Goal: Information Seeking & Learning: Learn about a topic

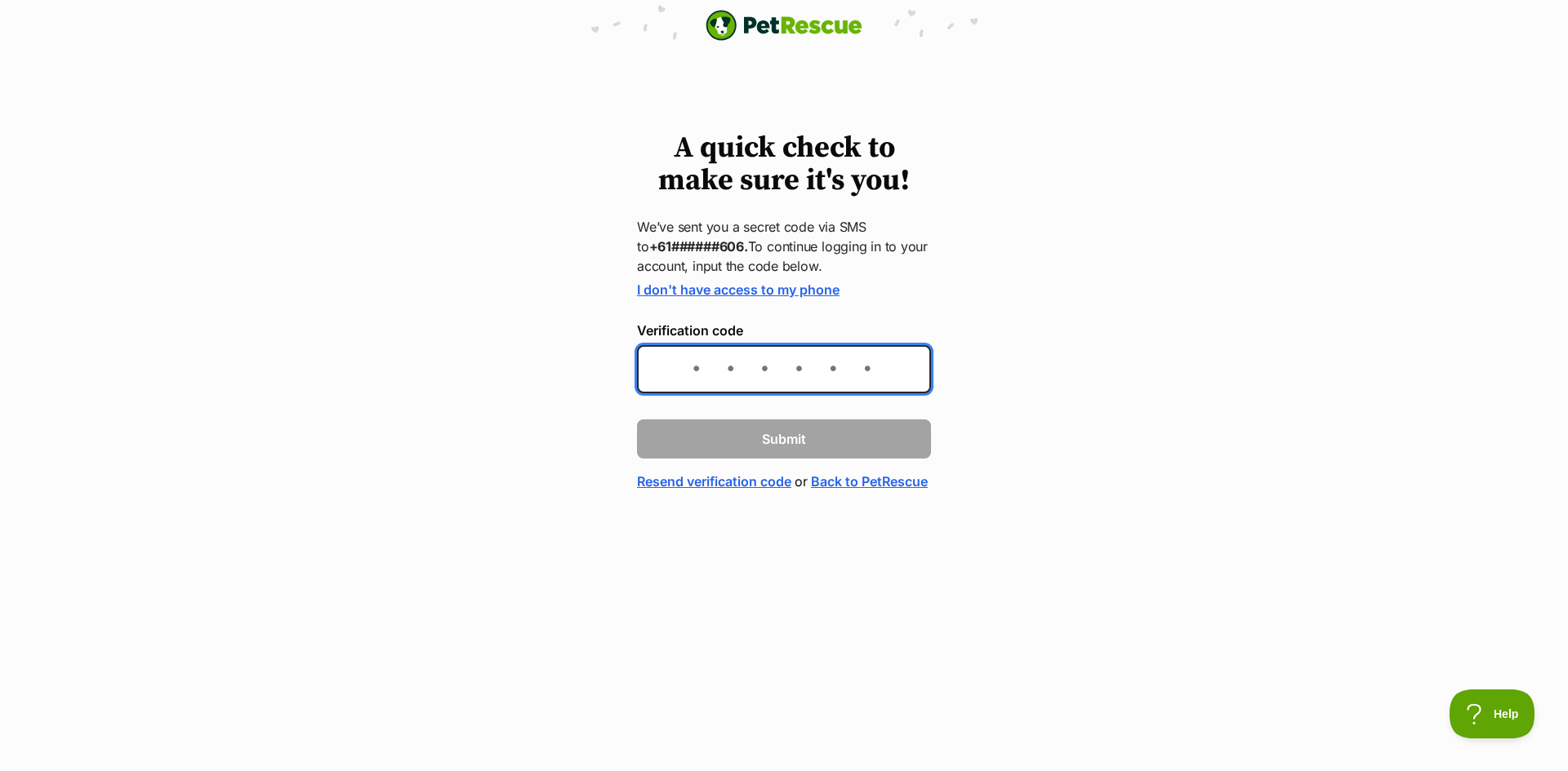
click at [680, 372] on input "Verification code" at bounding box center [784, 369] width 294 height 49
type input "319053"
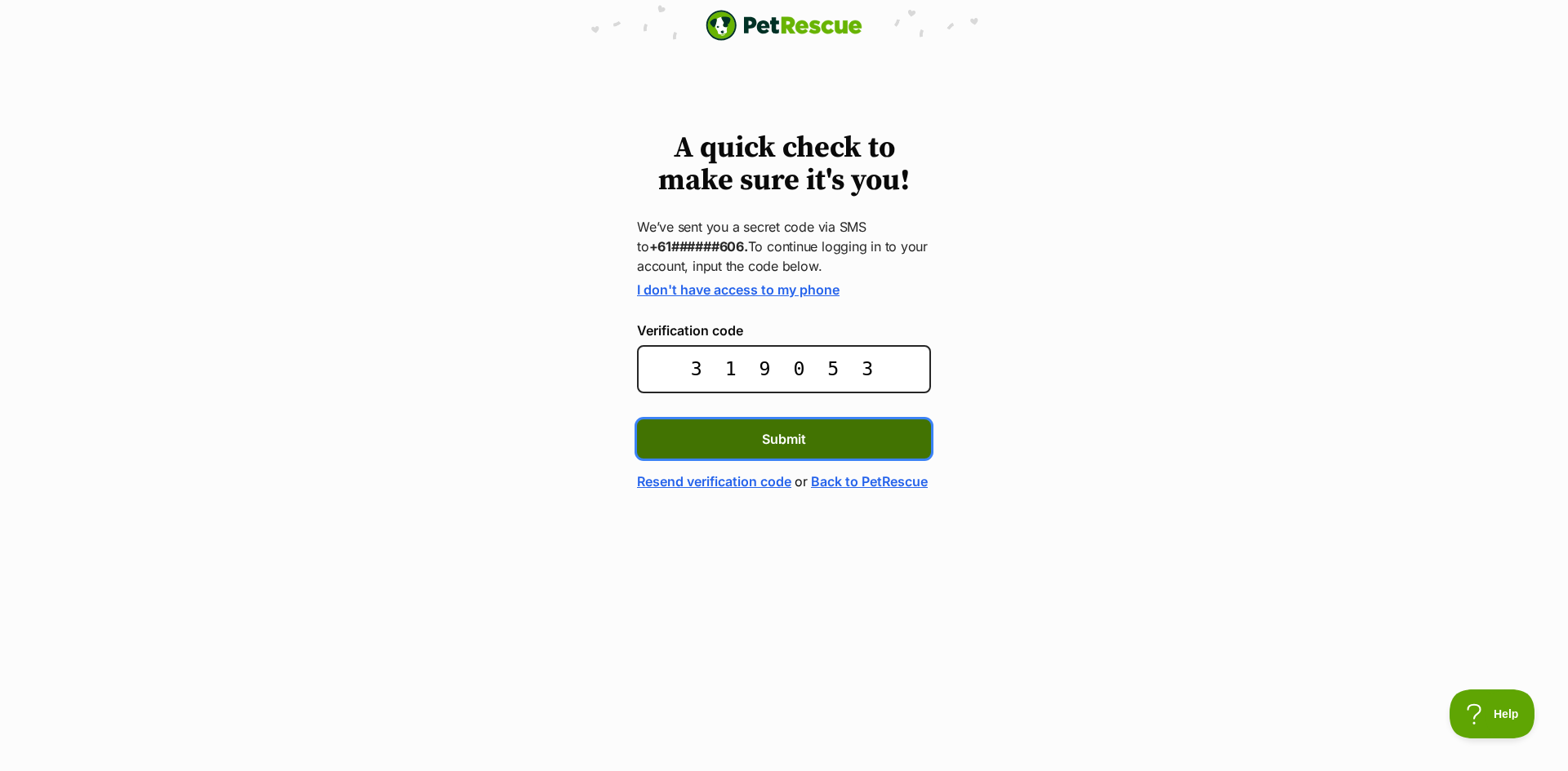
click at [763, 443] on span "Submit" at bounding box center [784, 439] width 44 height 19
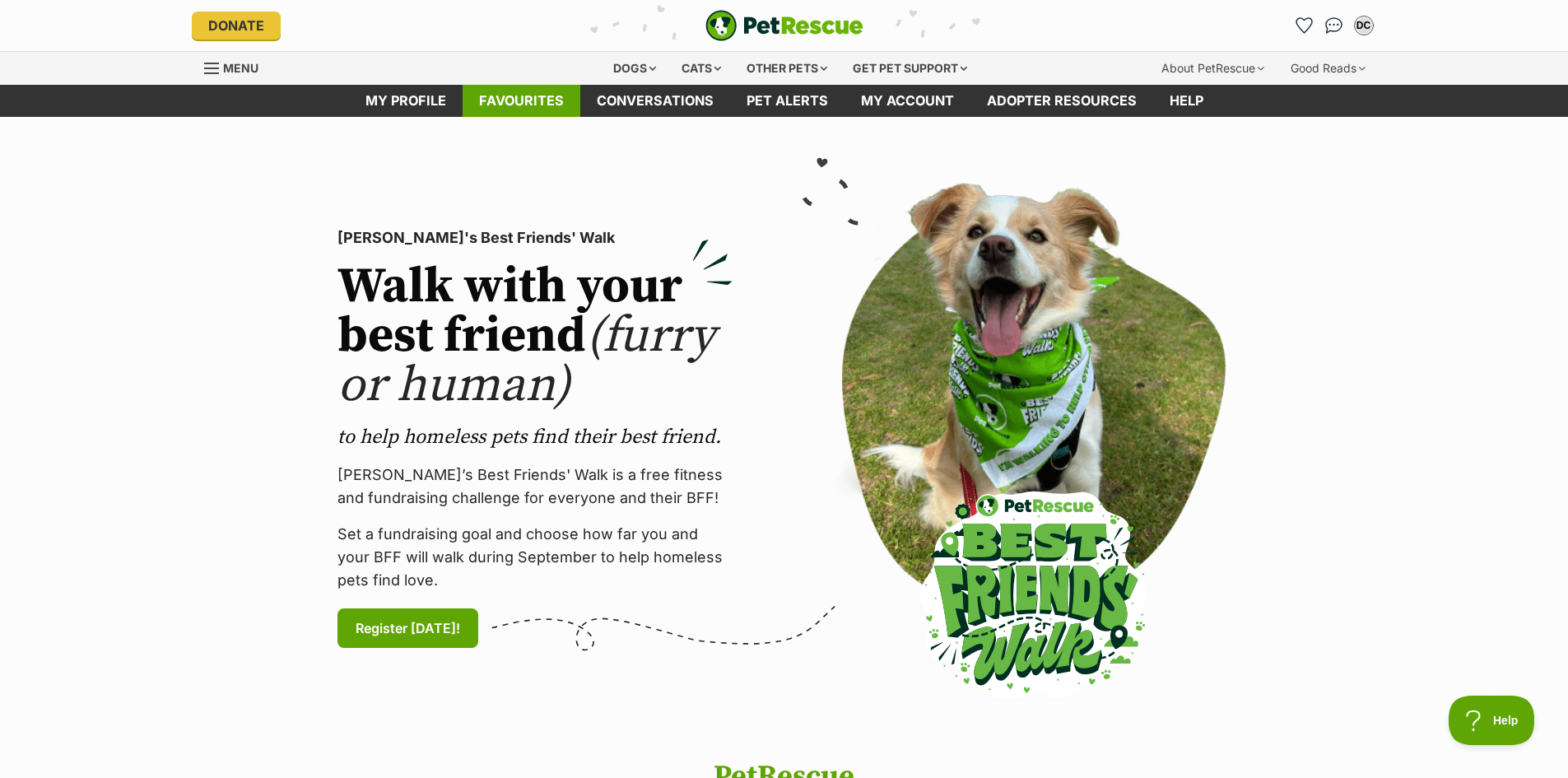
click at [497, 109] on link "Favourites" at bounding box center [521, 101] width 117 height 32
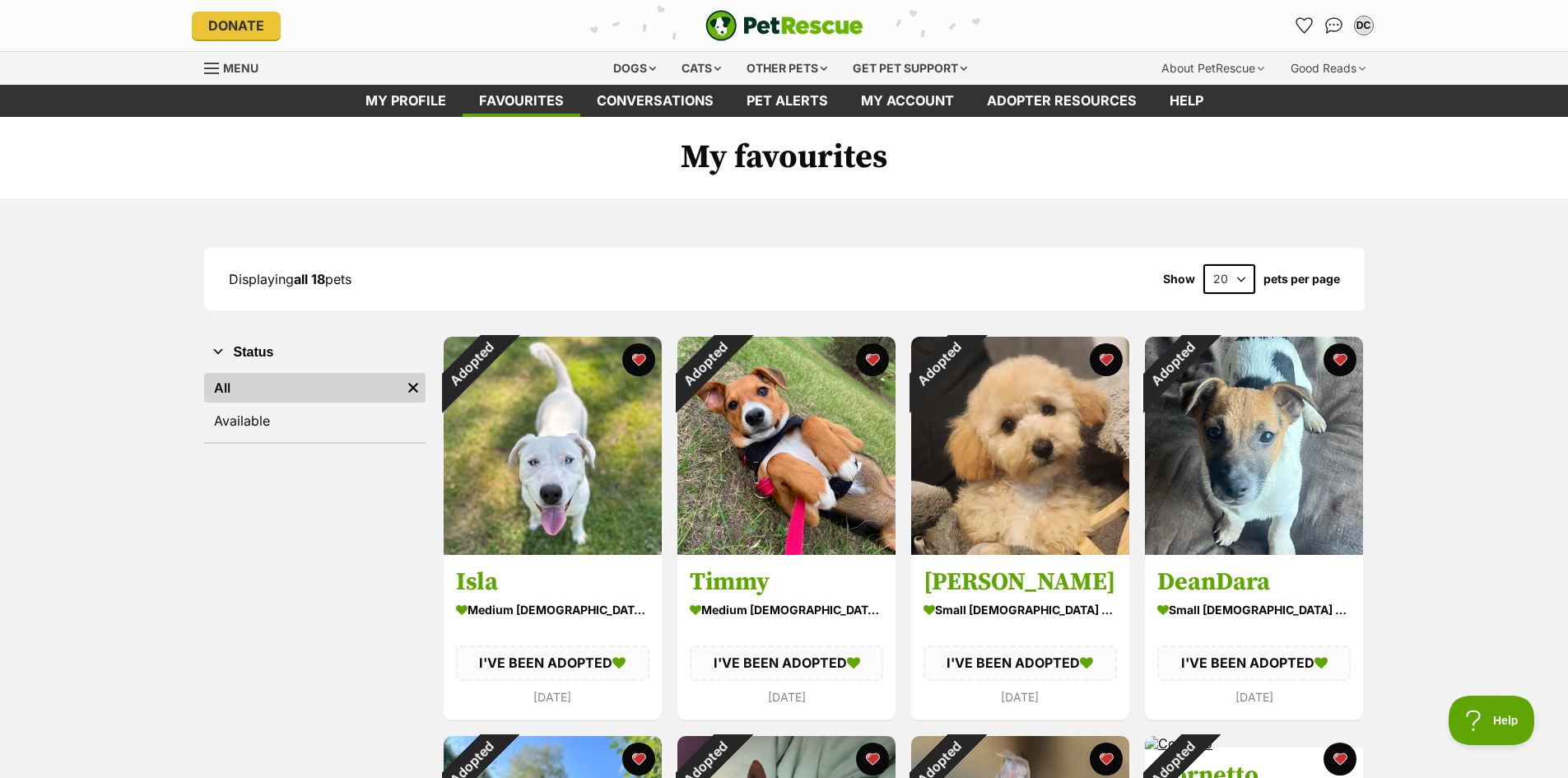
click at [762, 19] on img "PetRescue" at bounding box center [784, 25] width 158 height 31
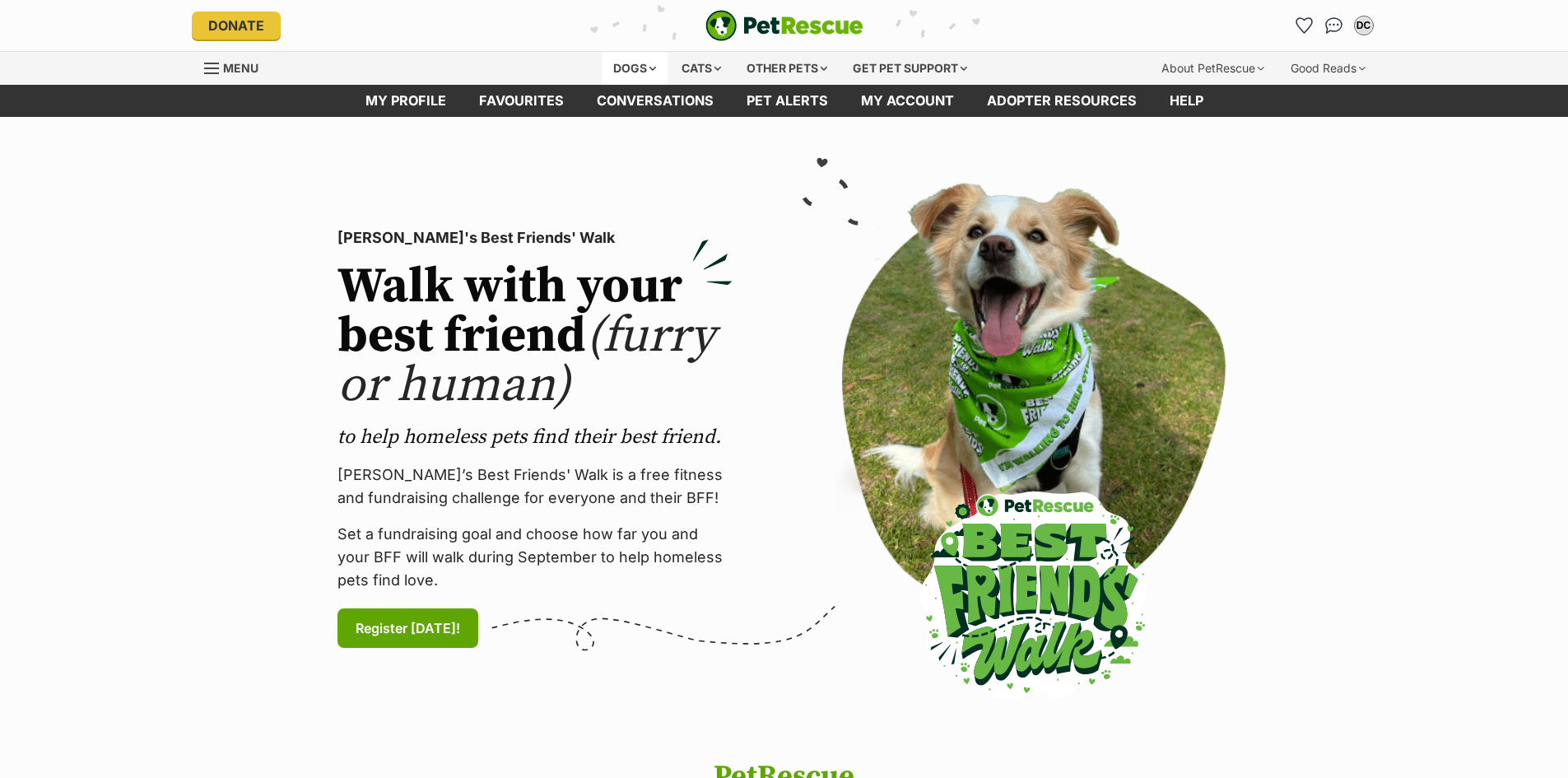
click at [617, 69] on div "Dogs" at bounding box center [635, 68] width 66 height 33
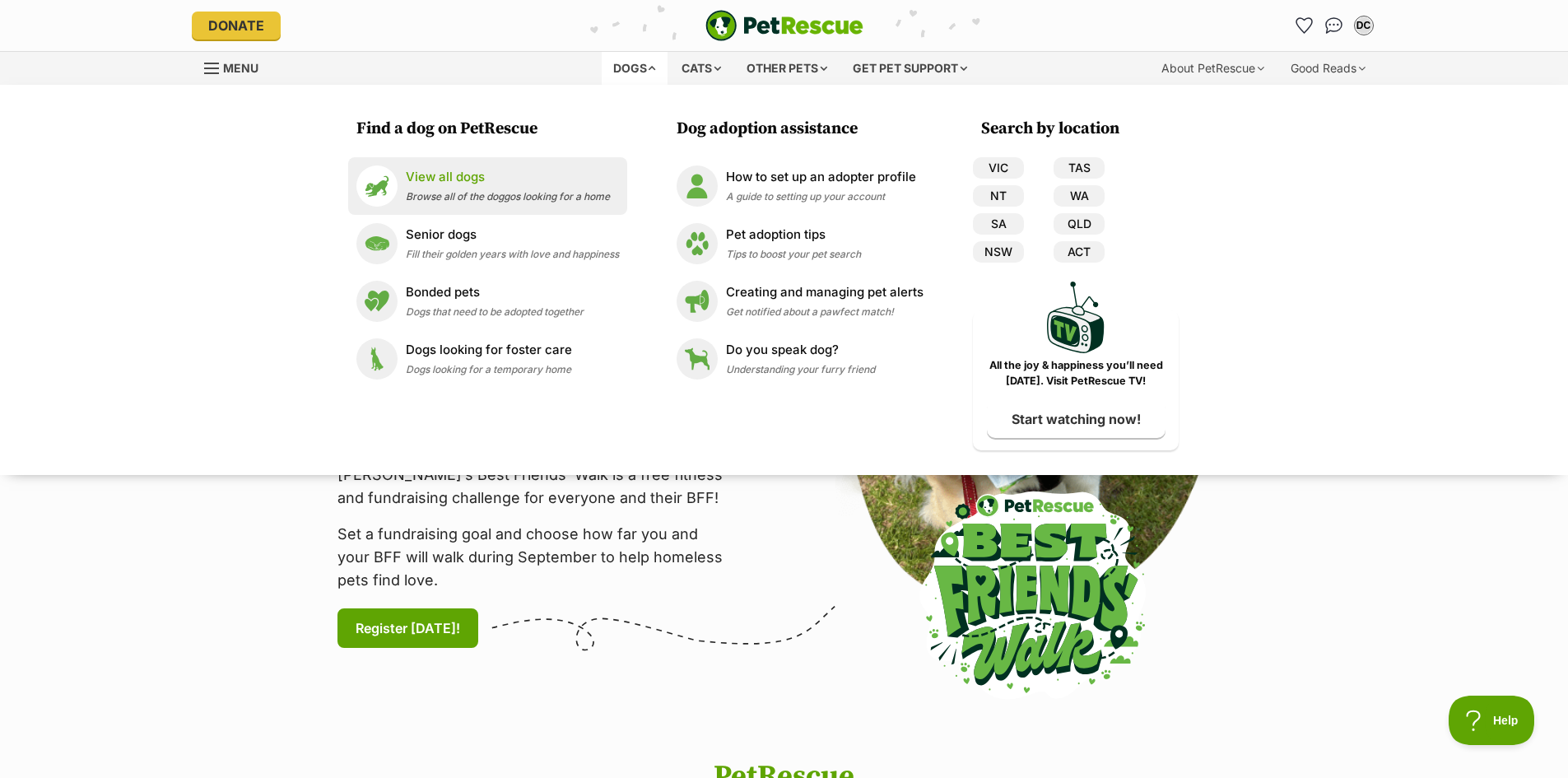
click at [473, 182] on p "View all dogs" at bounding box center [508, 177] width 204 height 19
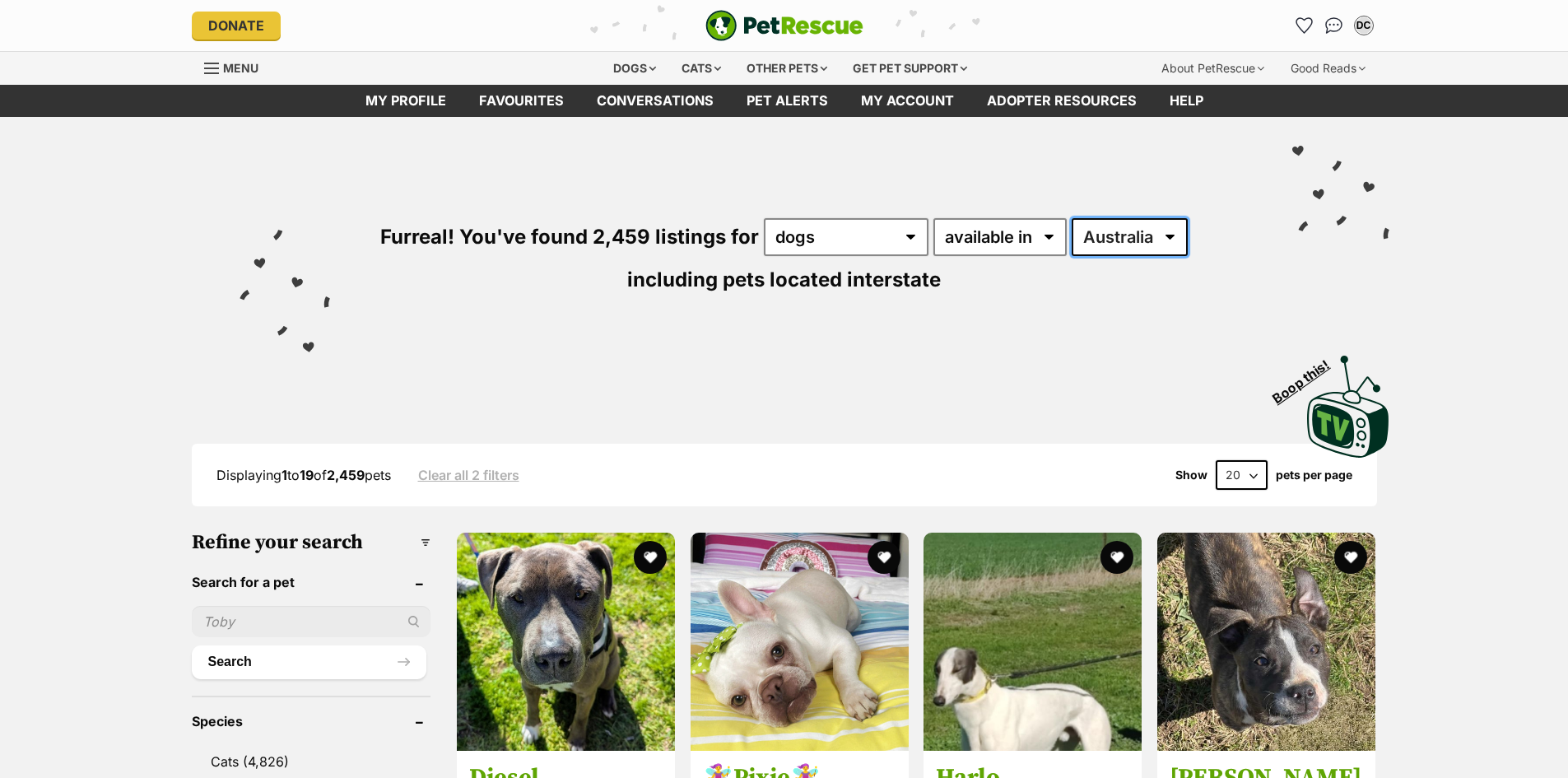
click at [1148, 231] on select "Australia ACT NSW NT QLD SA TAS VIC WA" at bounding box center [1129, 237] width 116 height 38
select select "VIC"
click at [1072, 218] on select "Australia ACT NSW NT QLD SA TAS VIC WA" at bounding box center [1129, 237] width 116 height 38
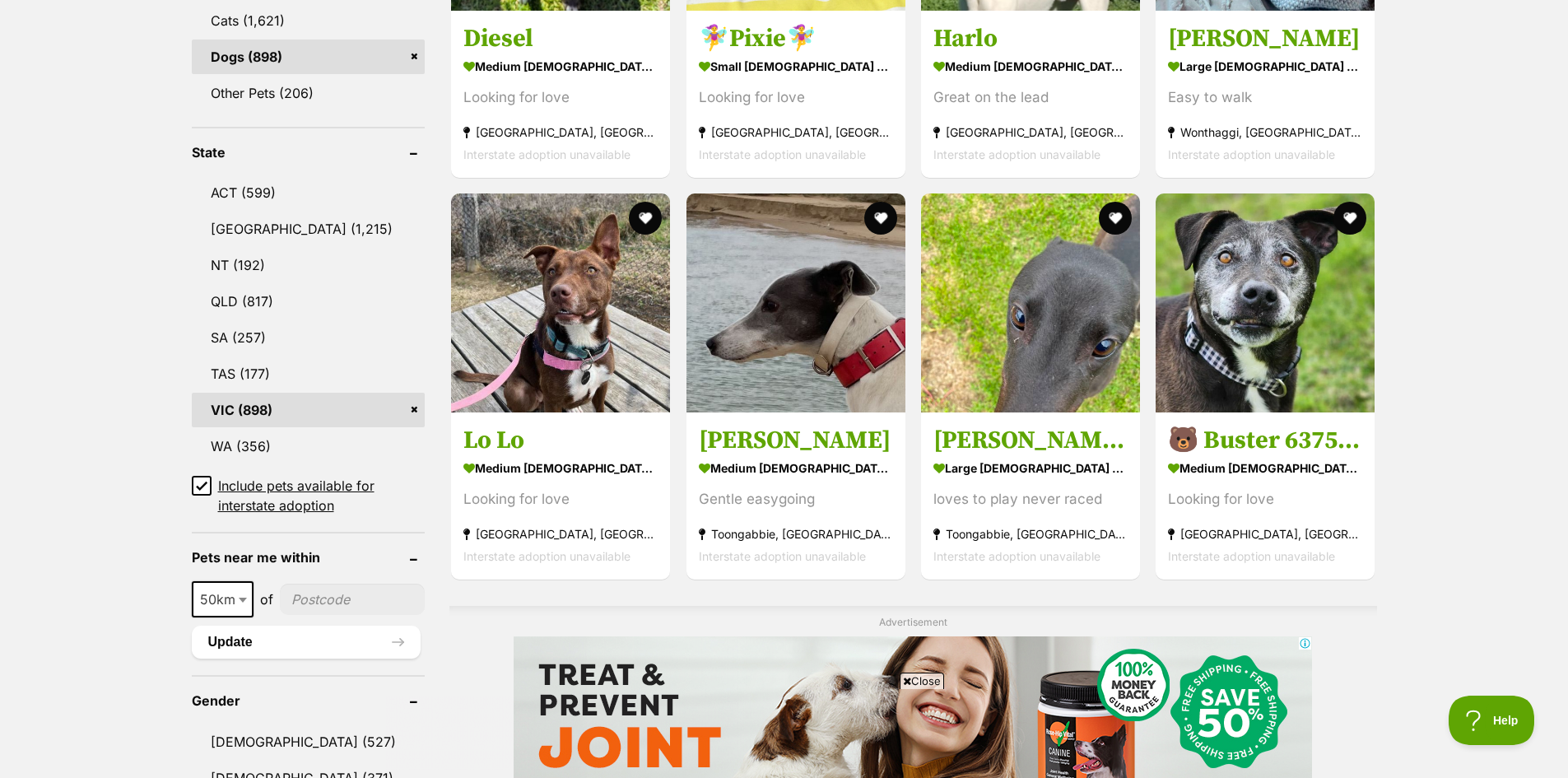
click at [202, 487] on icon at bounding box center [202, 486] width 10 height 8
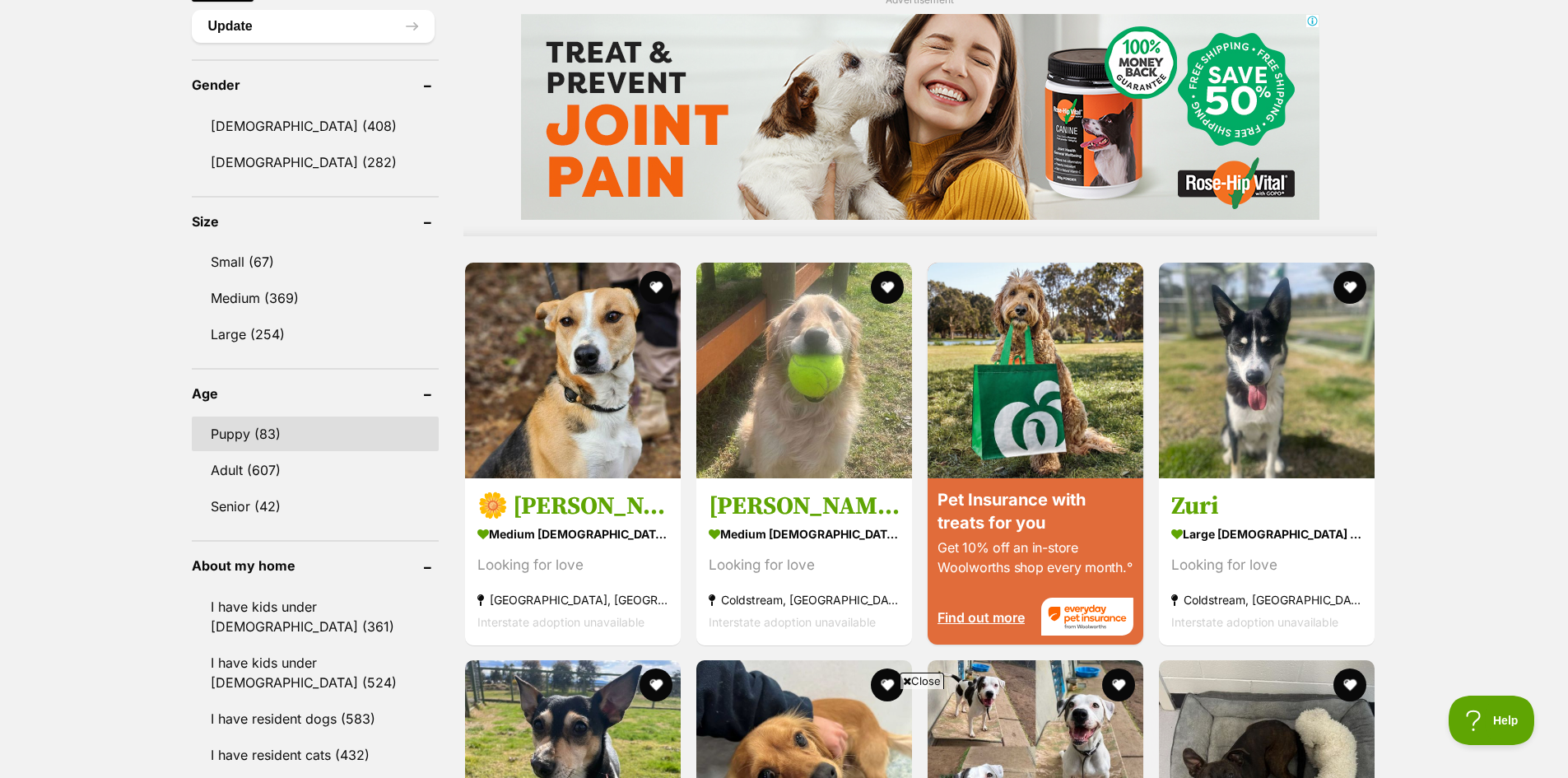
click at [249, 433] on link "Puppy (83)" at bounding box center [315, 433] width 247 height 35
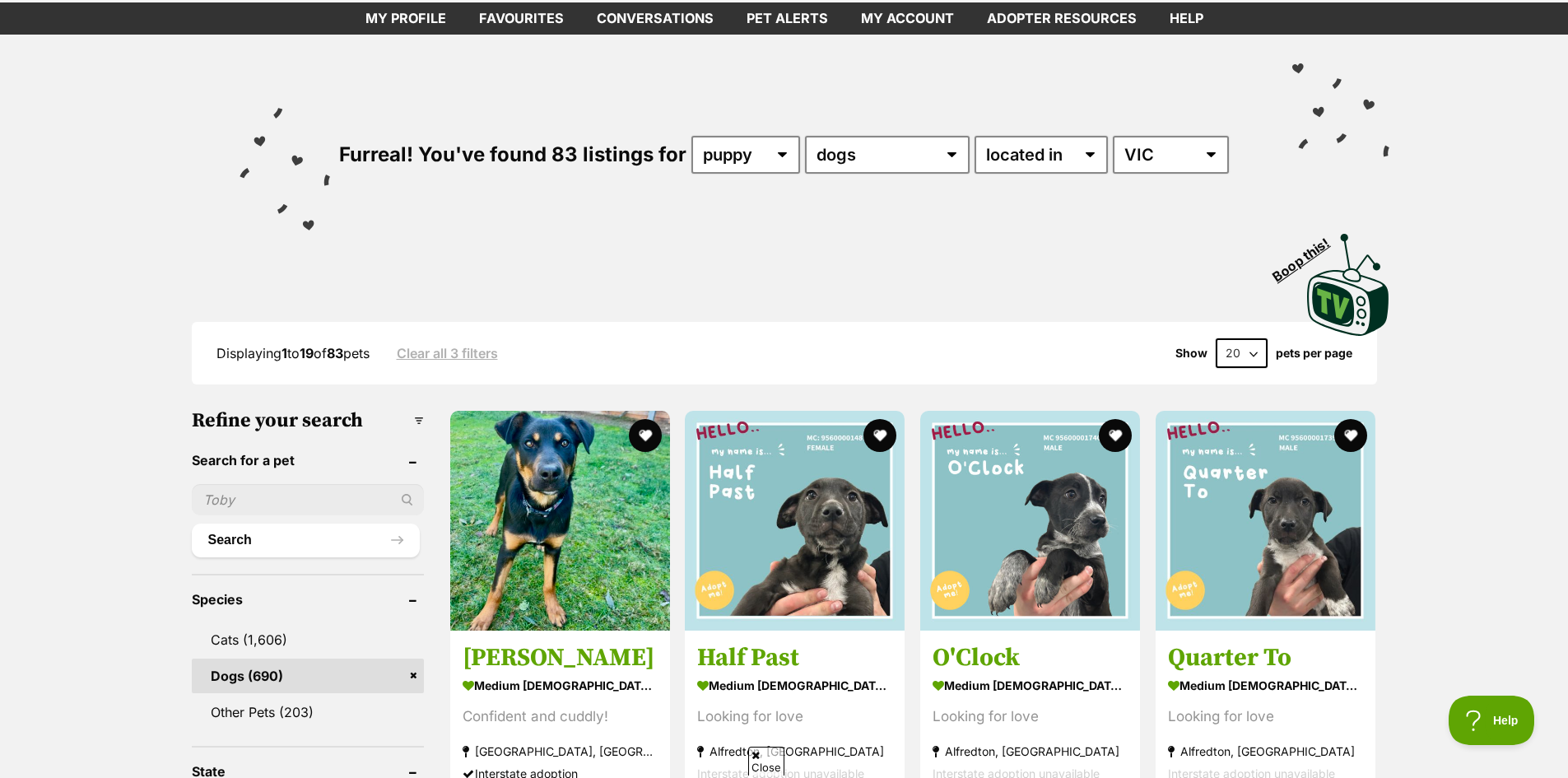
click at [1250, 368] on select "20 40 60" at bounding box center [1241, 353] width 52 height 30
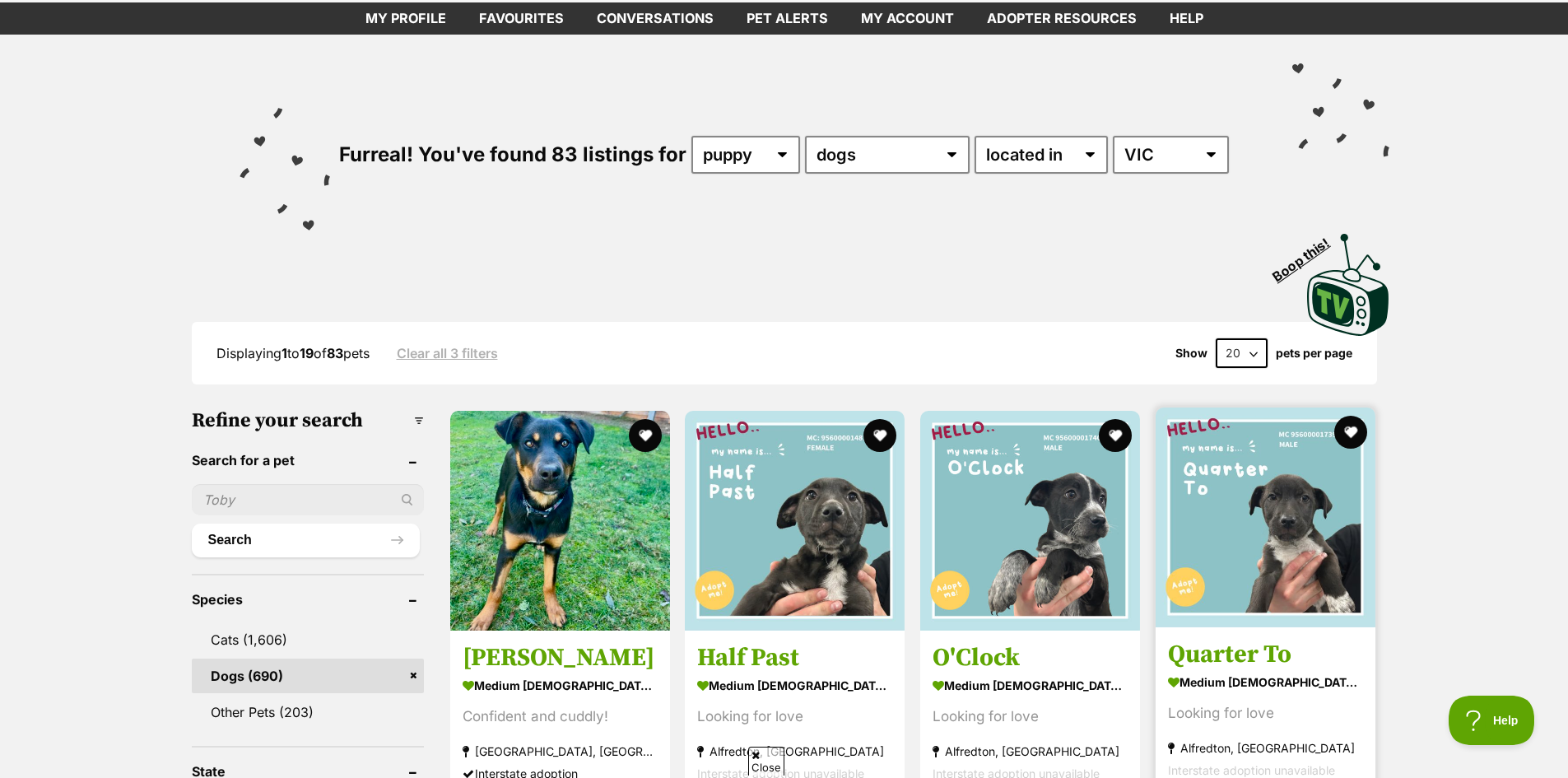
click at [1246, 479] on img at bounding box center [1266, 518] width 220 height 220
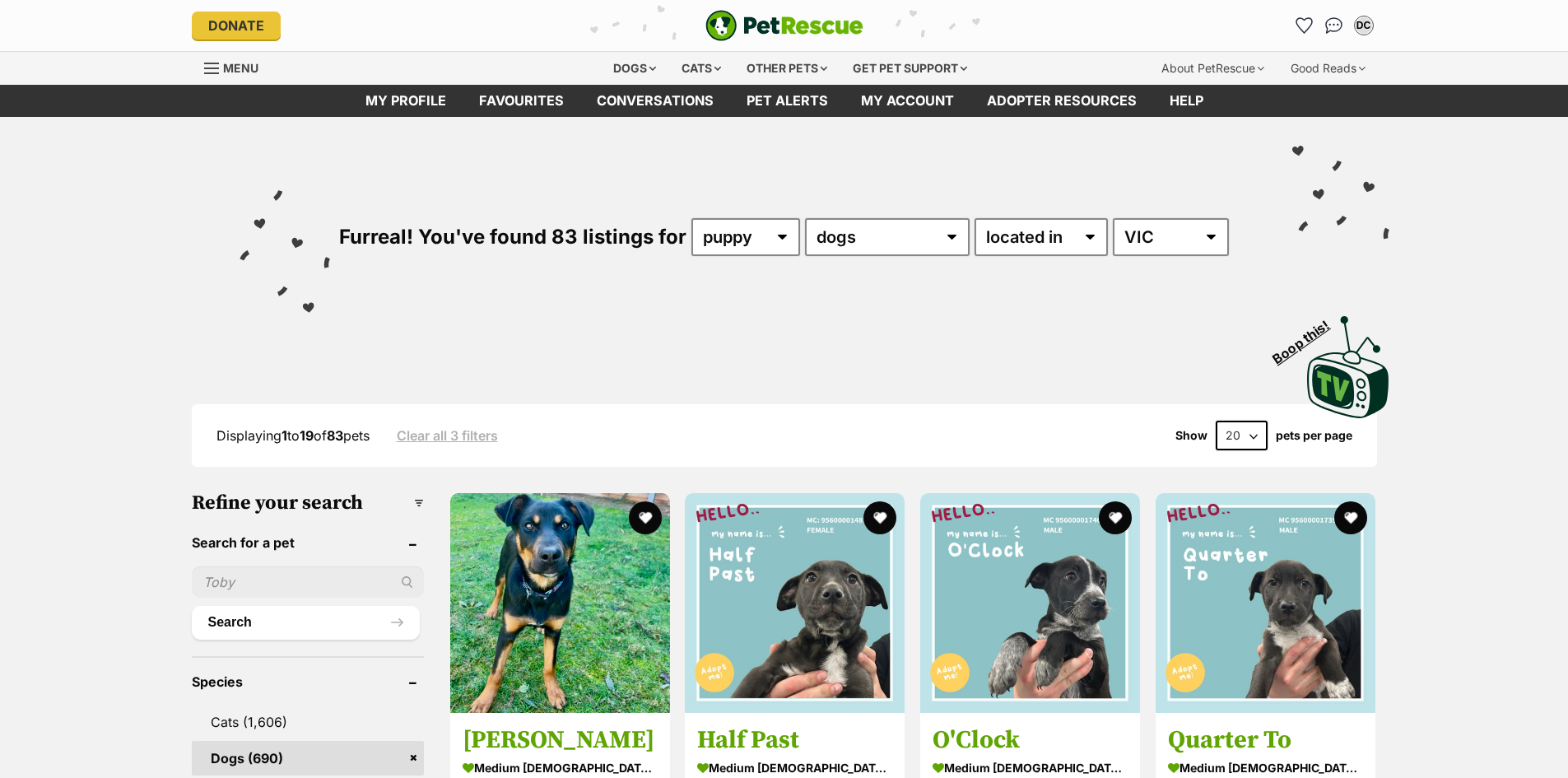
click at [1250, 421] on select "20 40 60" at bounding box center [1241, 435] width 52 height 30
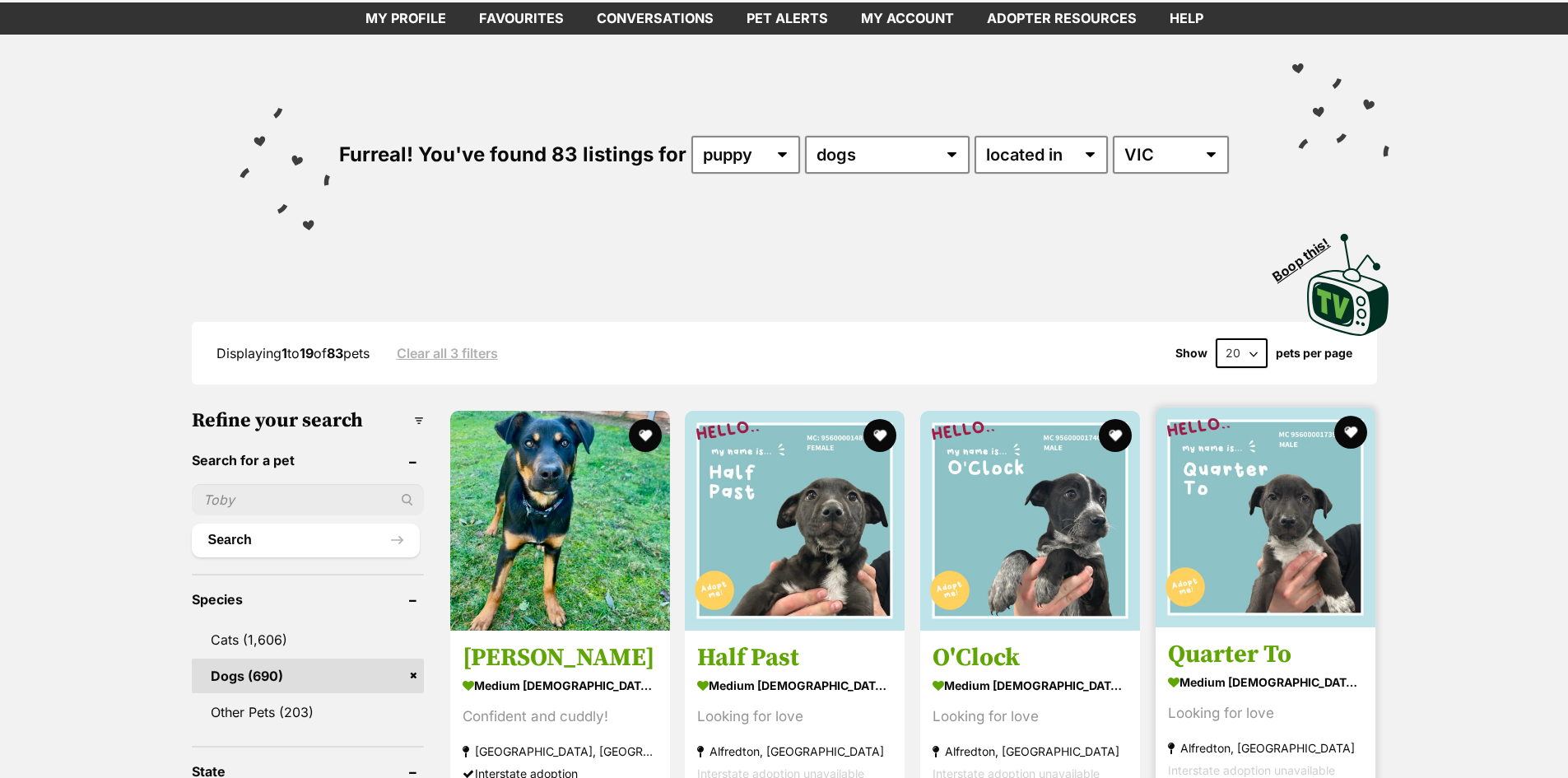
select select "60"
click at [1216, 368] on select "20 40 60" at bounding box center [1241, 353] width 52 height 30
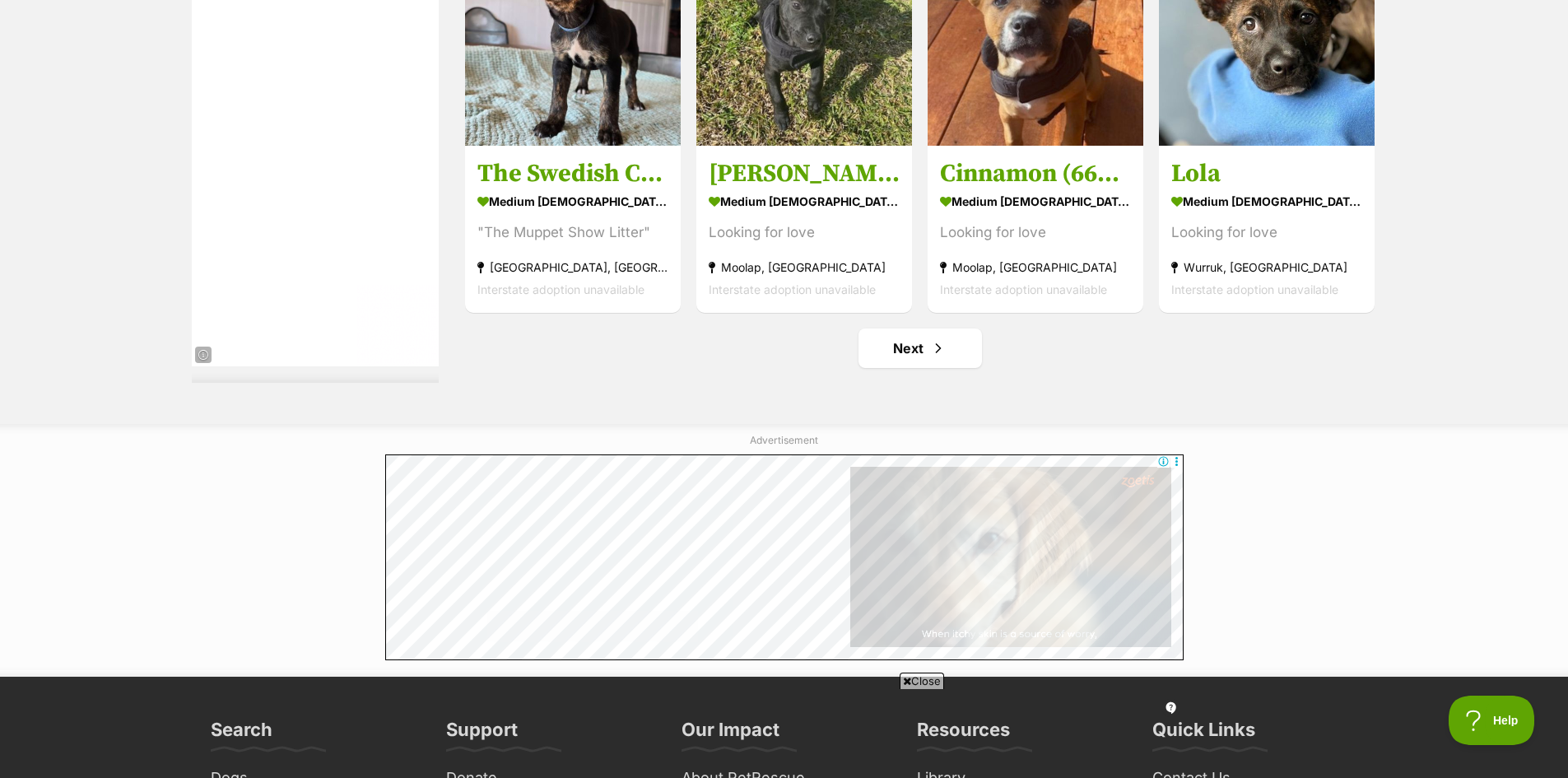
scroll to position [8813, 0]
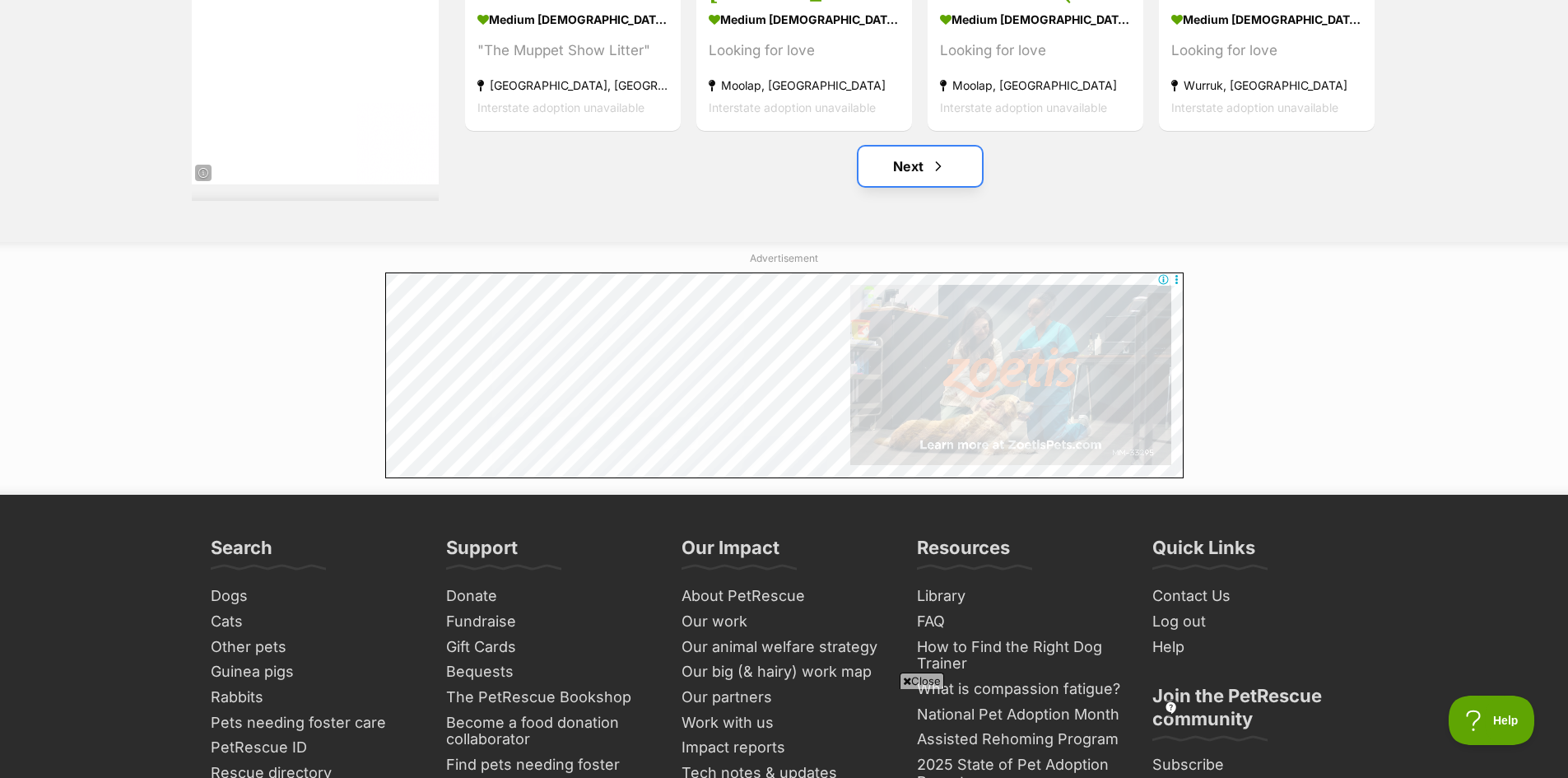
click at [898, 186] on link "Next" at bounding box center [920, 166] width 123 height 40
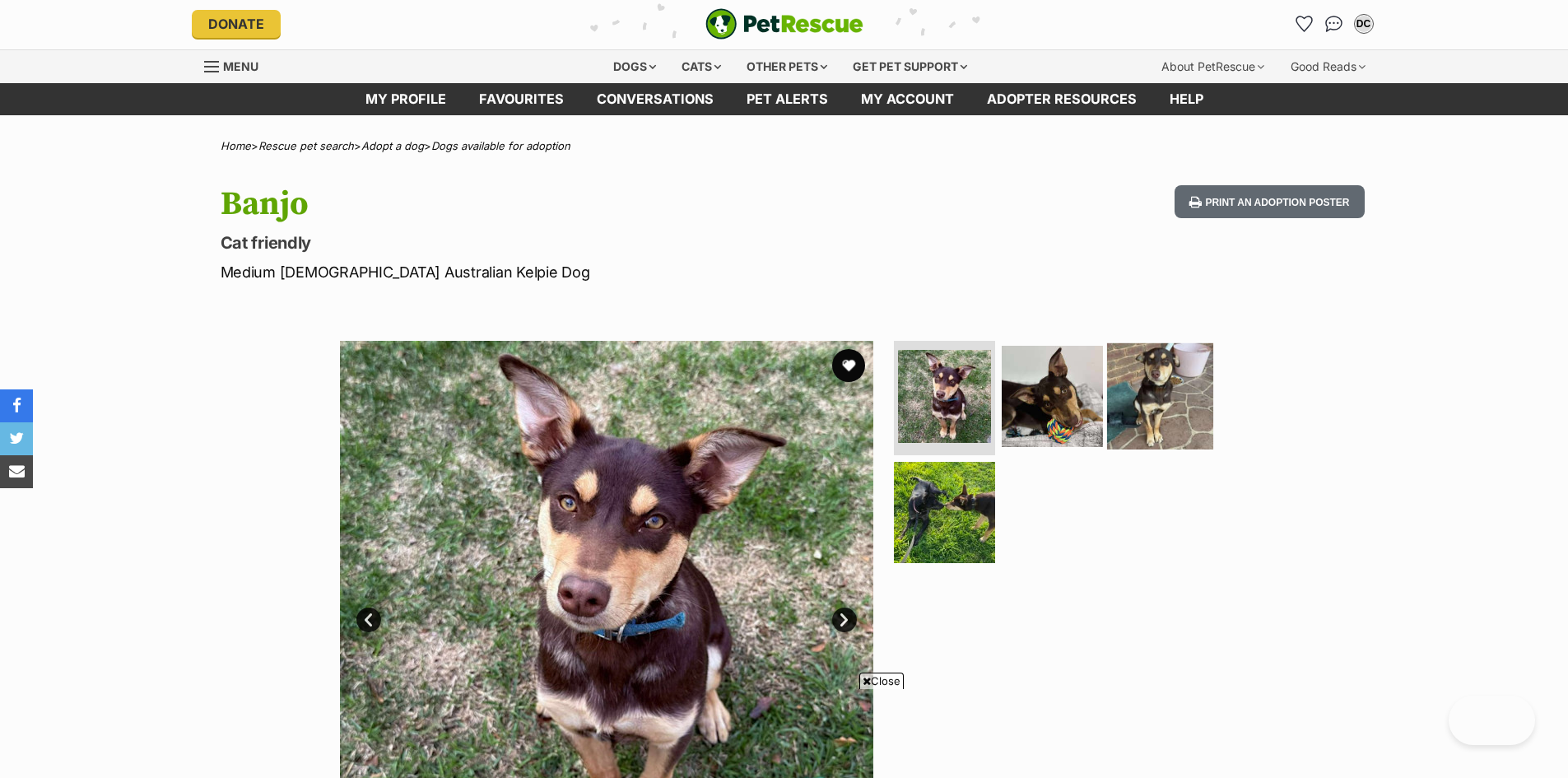
scroll to position [165, 0]
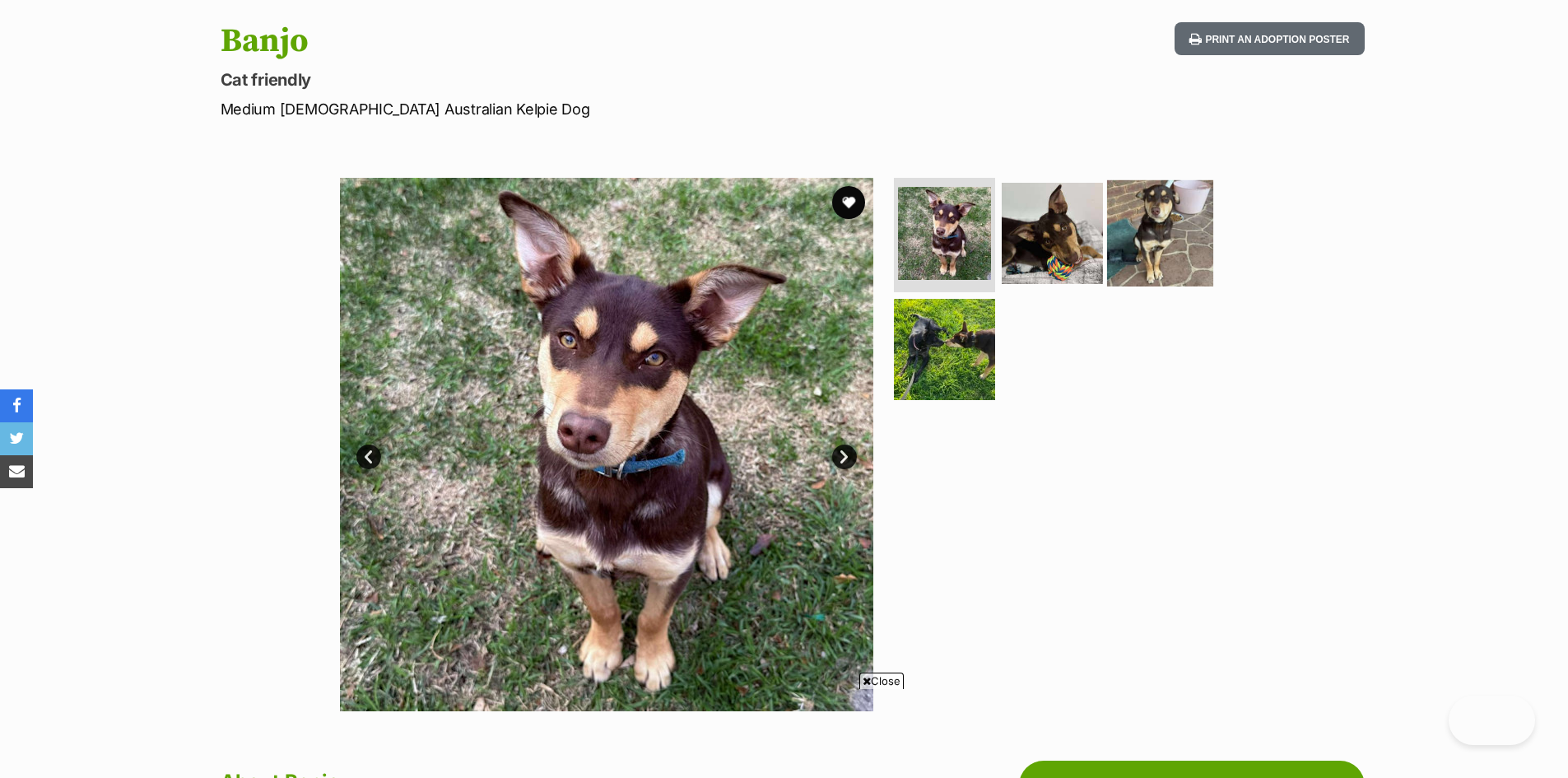
click at [1163, 226] on img at bounding box center [1160, 233] width 106 height 106
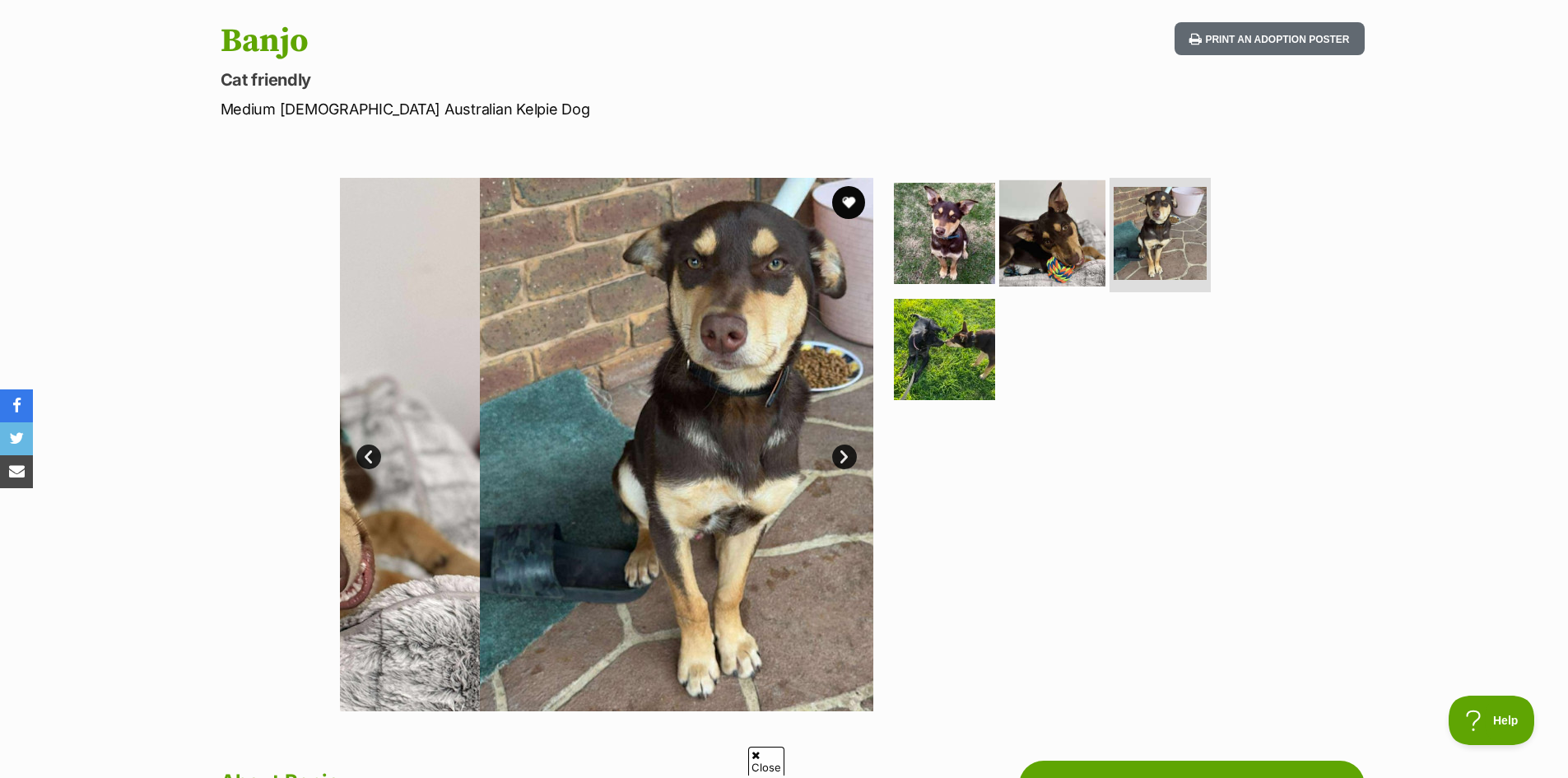
scroll to position [0, 0]
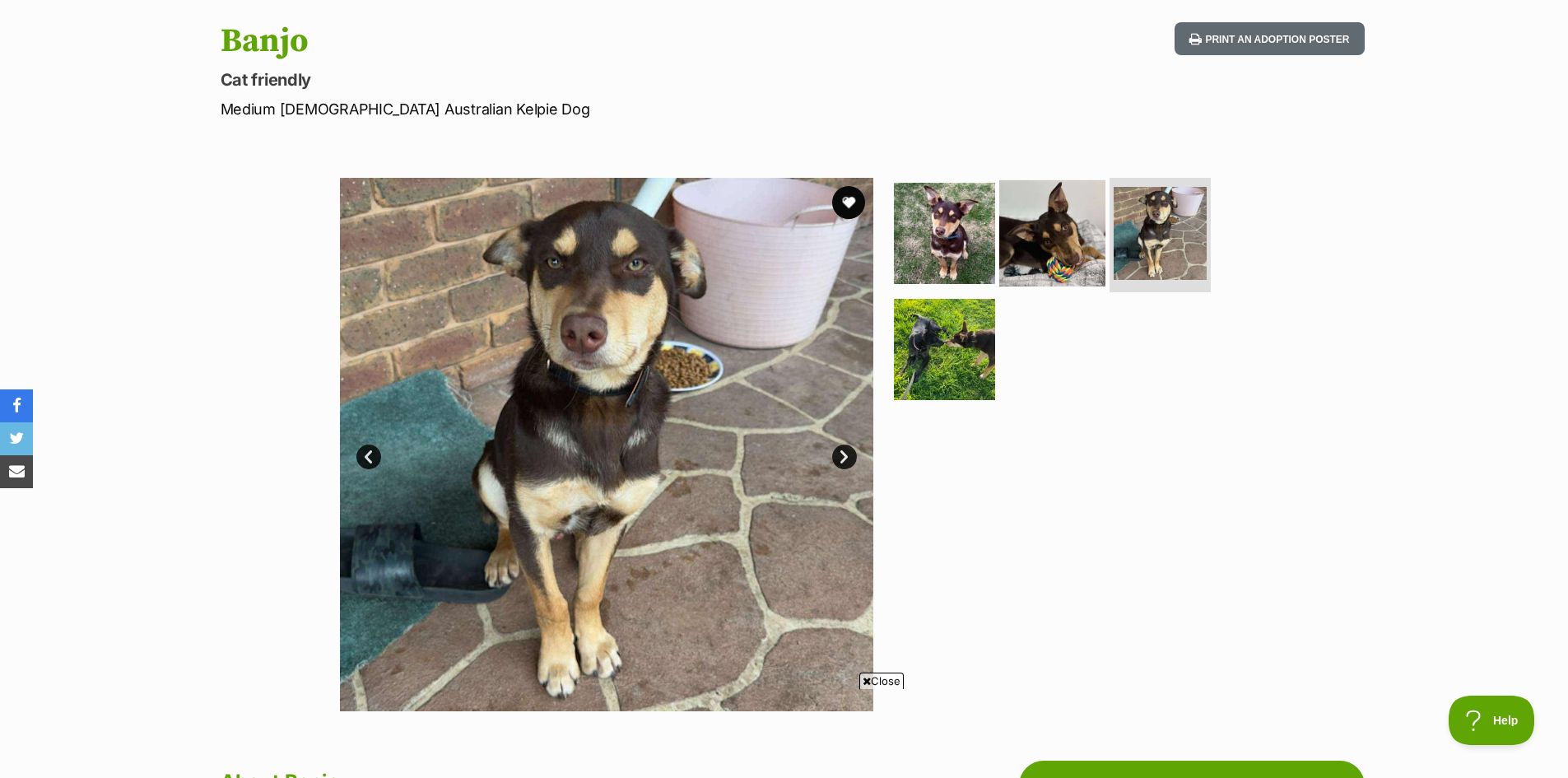
click at [1056, 228] on img at bounding box center [1053, 233] width 106 height 106
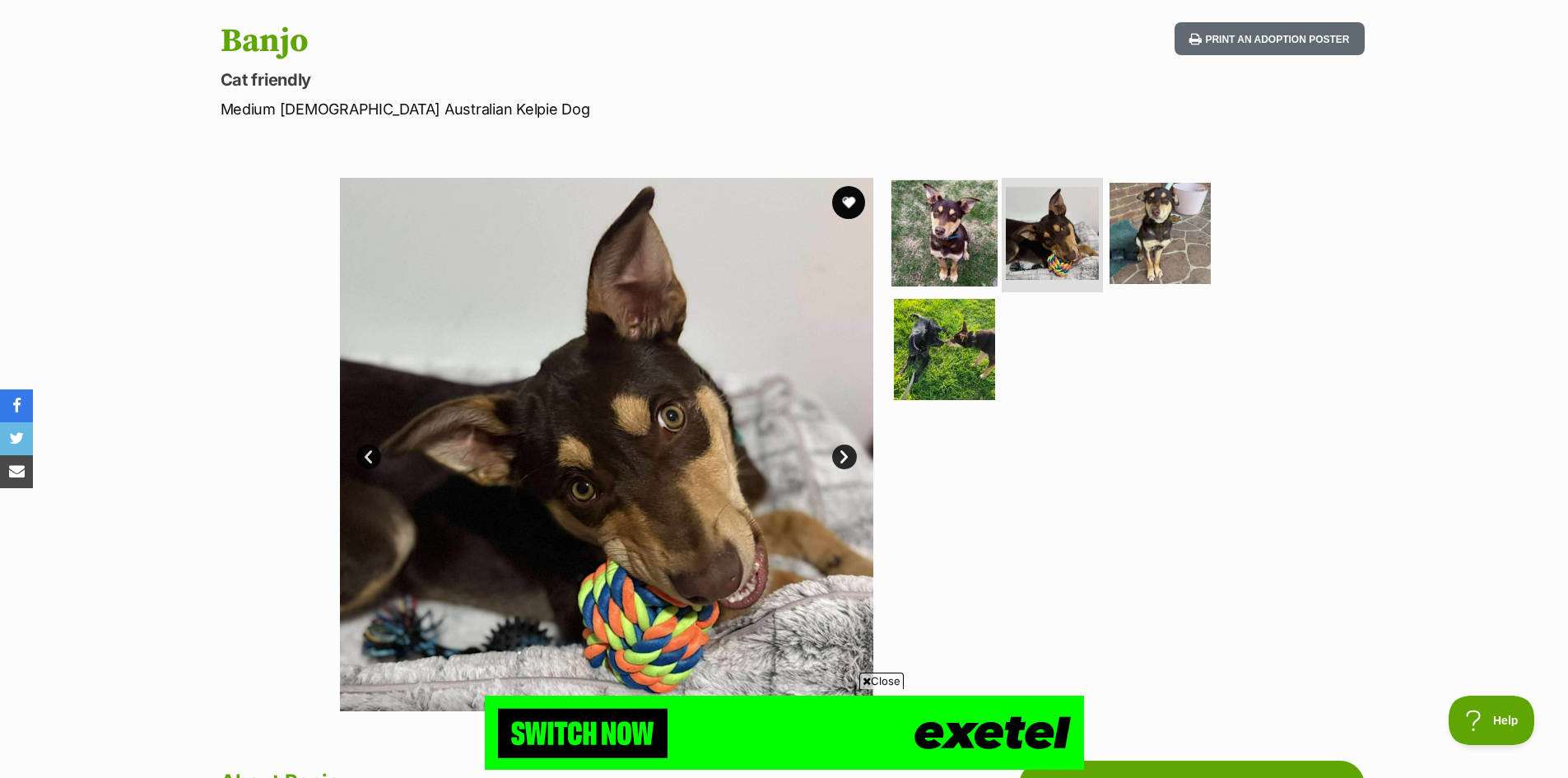
click at [963, 231] on img at bounding box center [945, 233] width 106 height 106
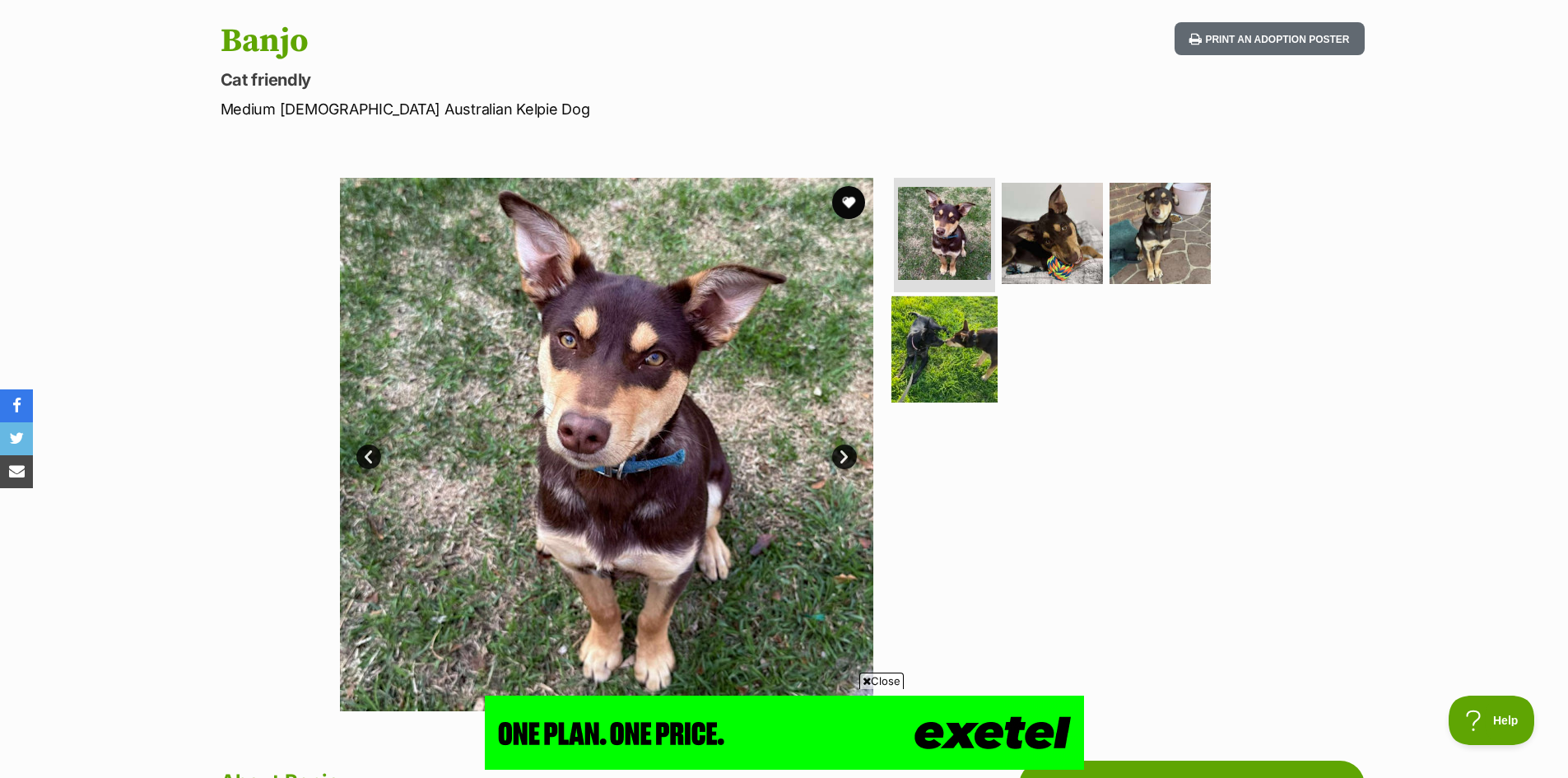
click at [947, 350] on img at bounding box center [945, 350] width 106 height 106
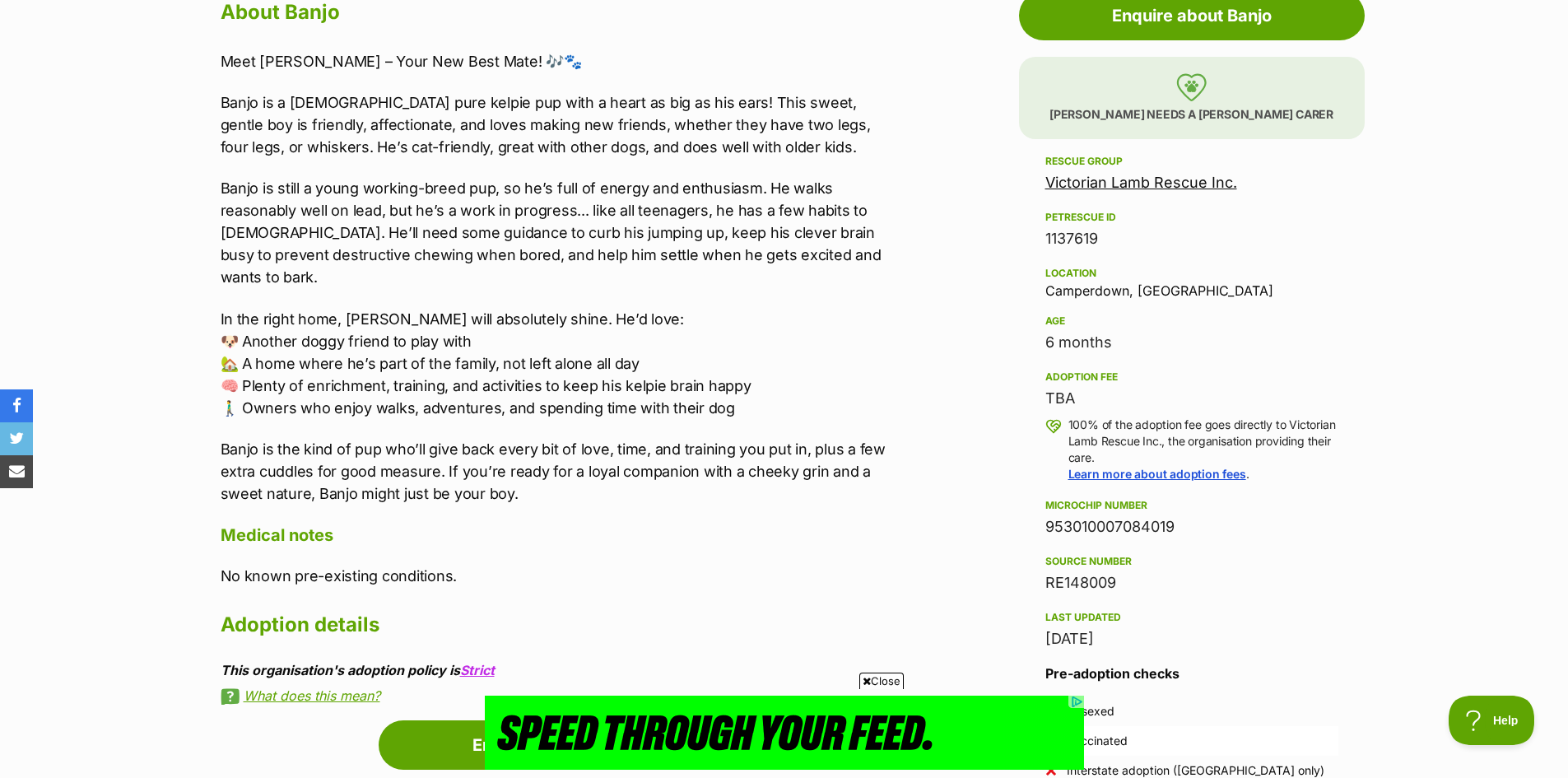
scroll to position [906, 0]
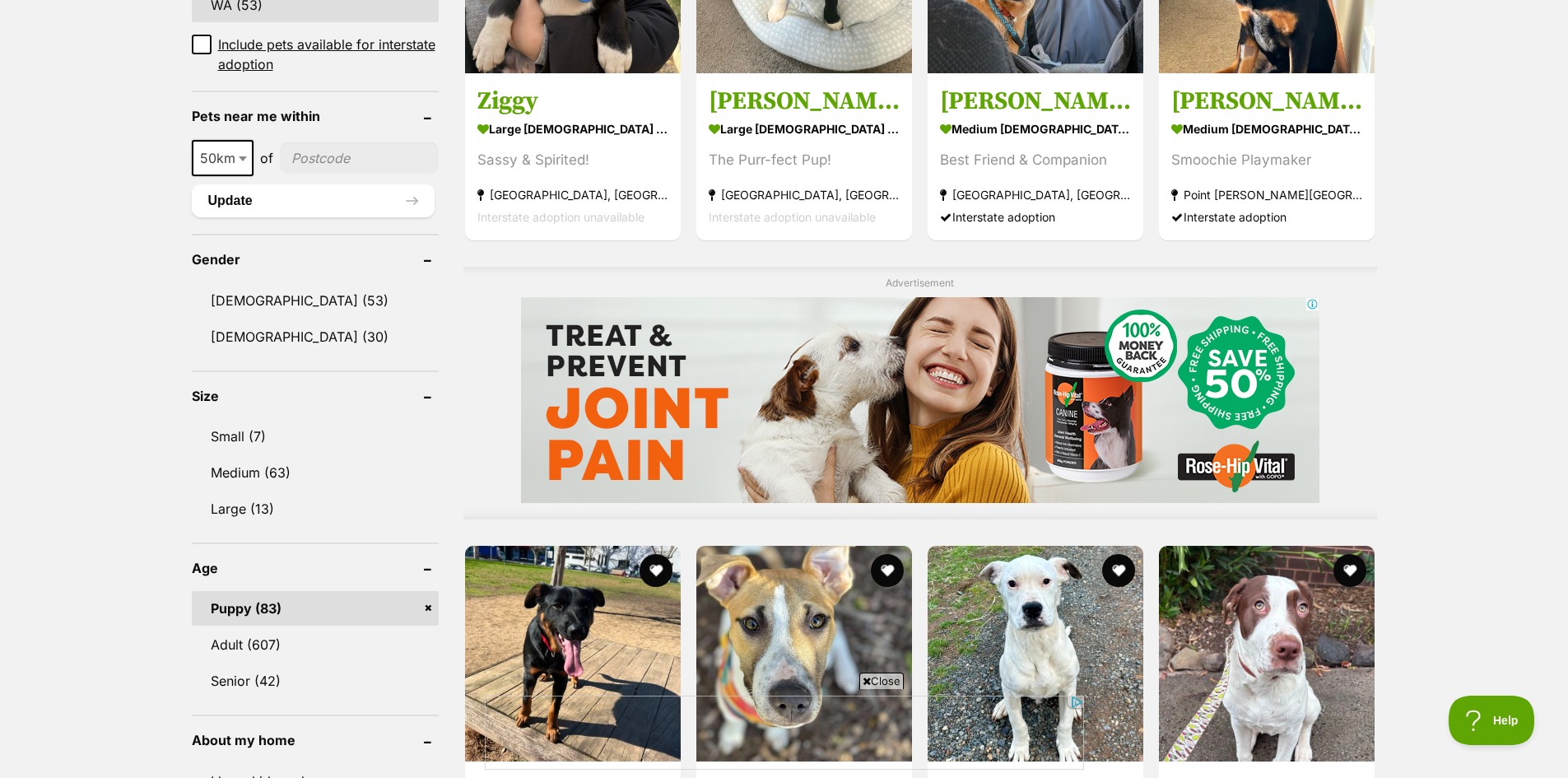
scroll to position [1401, 0]
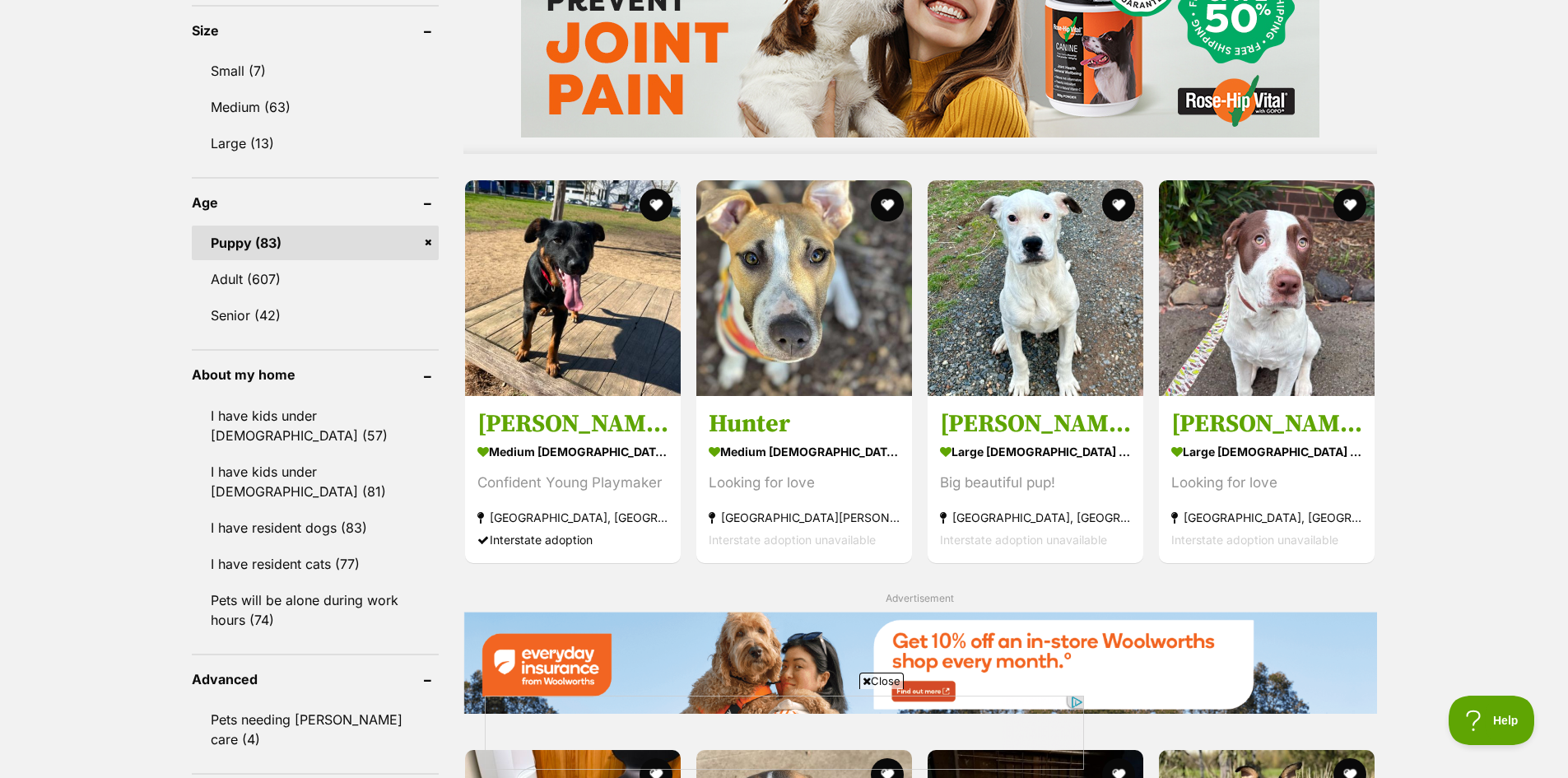
click at [269, 260] on link "Puppy (83)" at bounding box center [315, 242] width 247 height 35
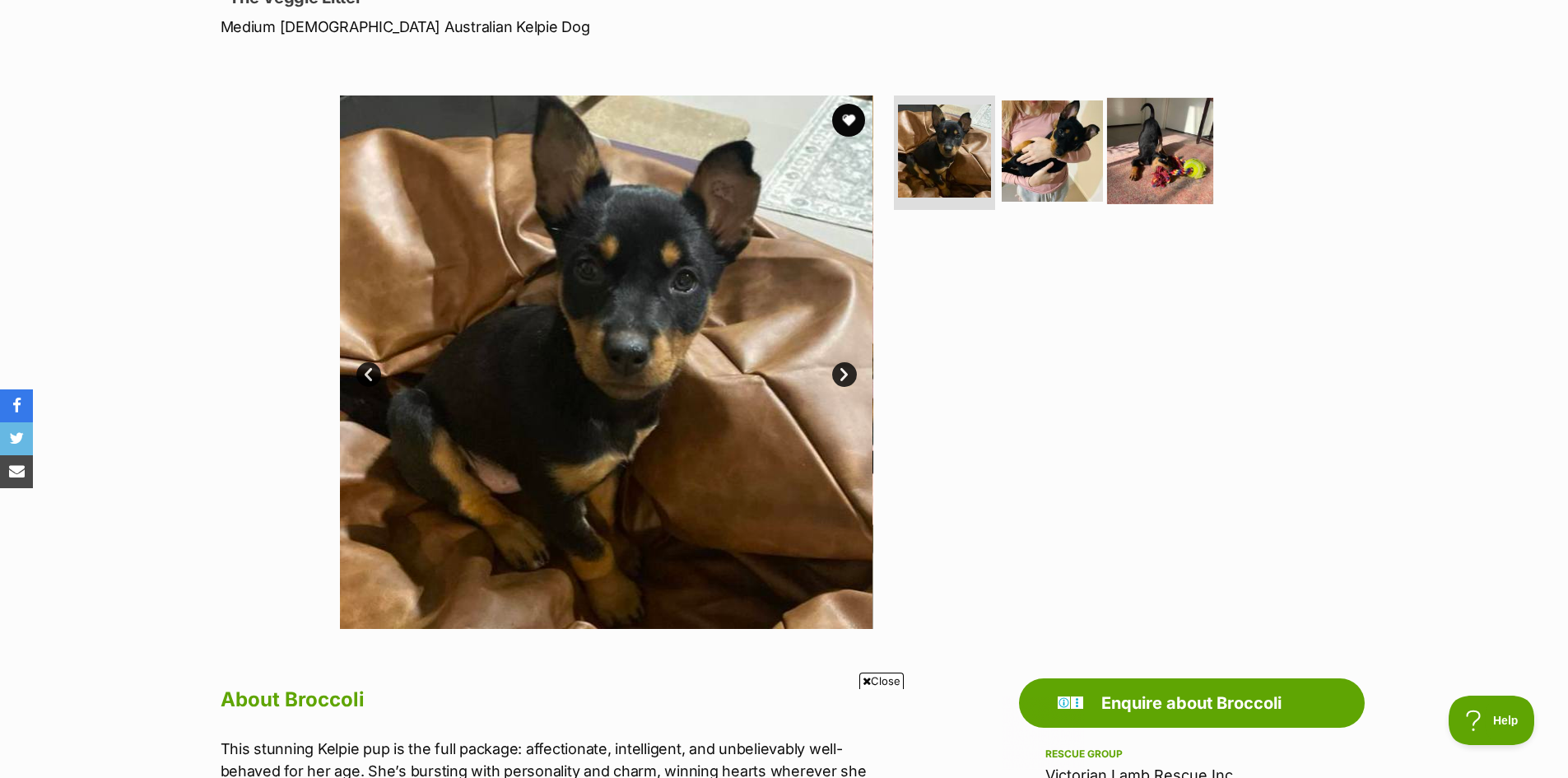
click at [1145, 154] on img at bounding box center [1160, 150] width 106 height 106
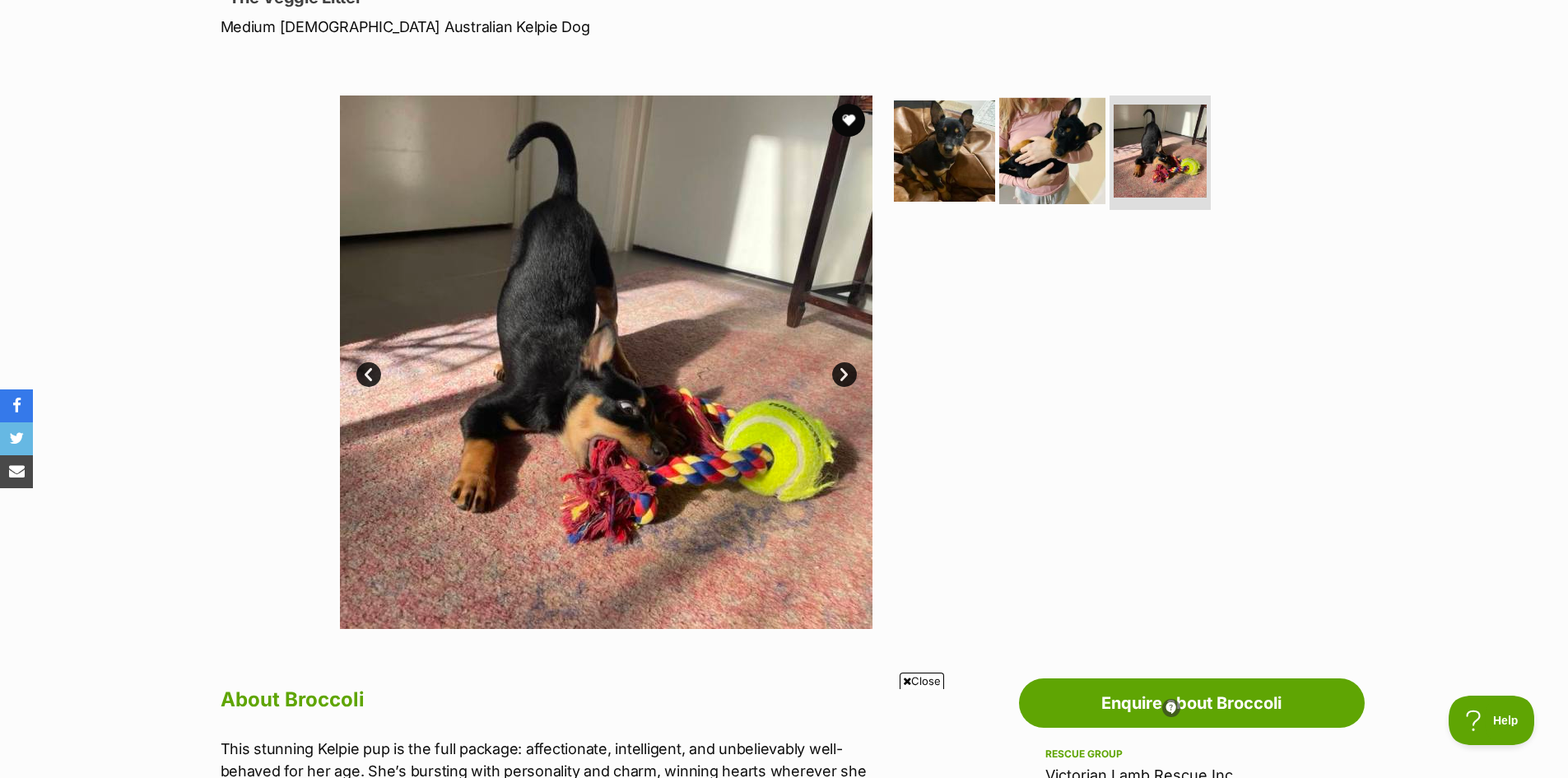
click at [1043, 150] on img at bounding box center [1053, 150] width 106 height 106
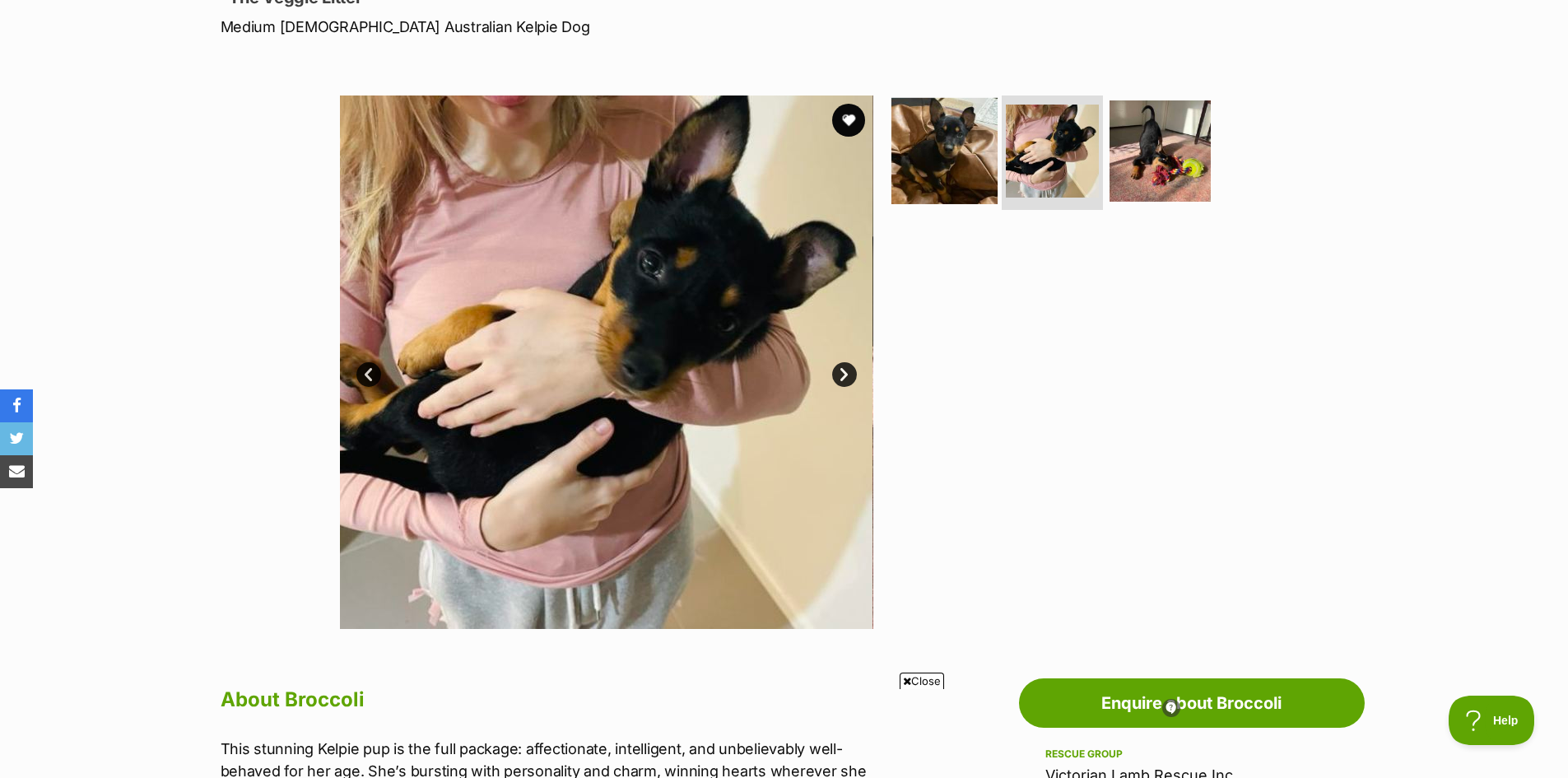
click at [962, 150] on img at bounding box center [945, 150] width 106 height 106
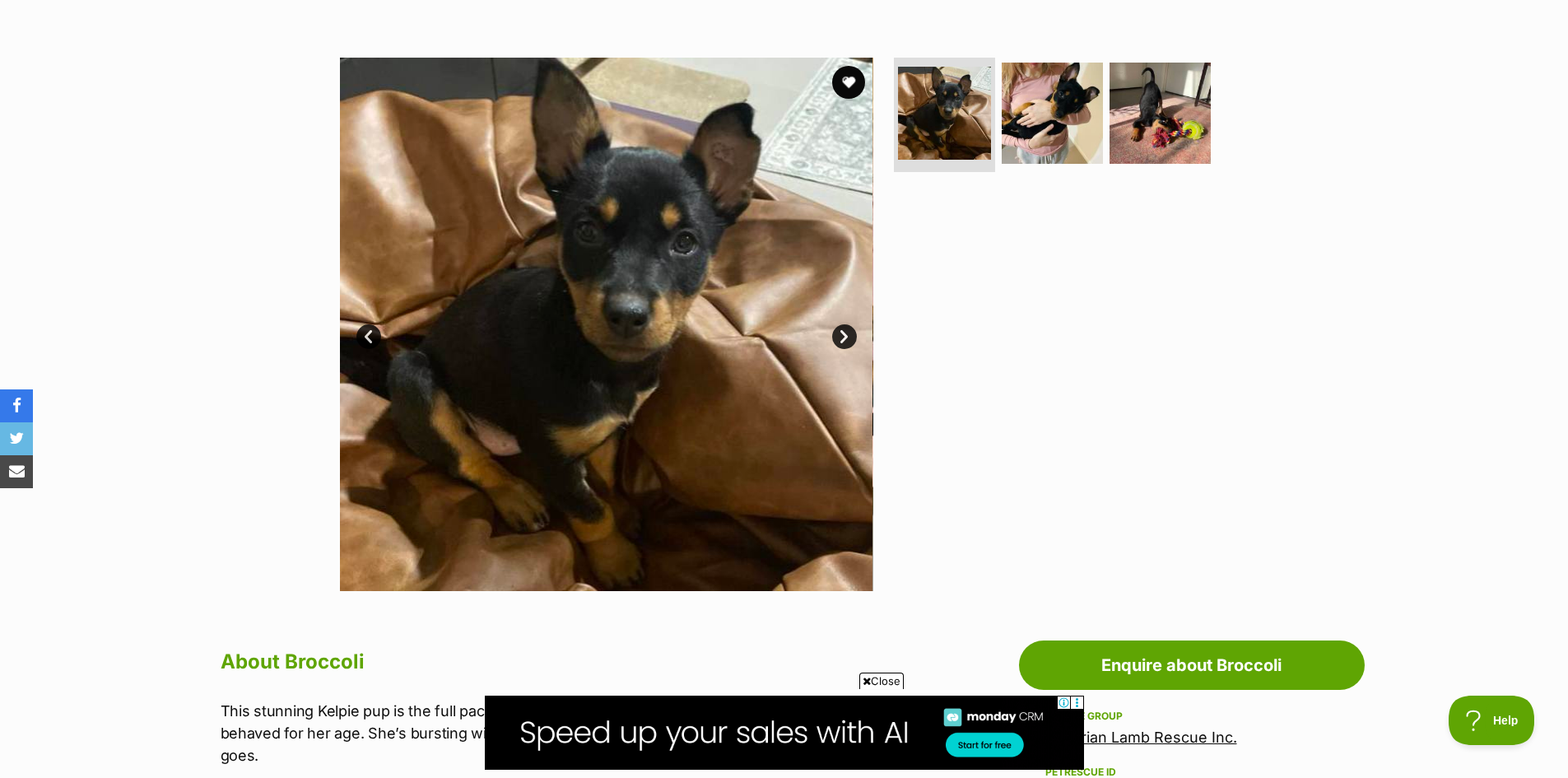
scroll to position [248, 0]
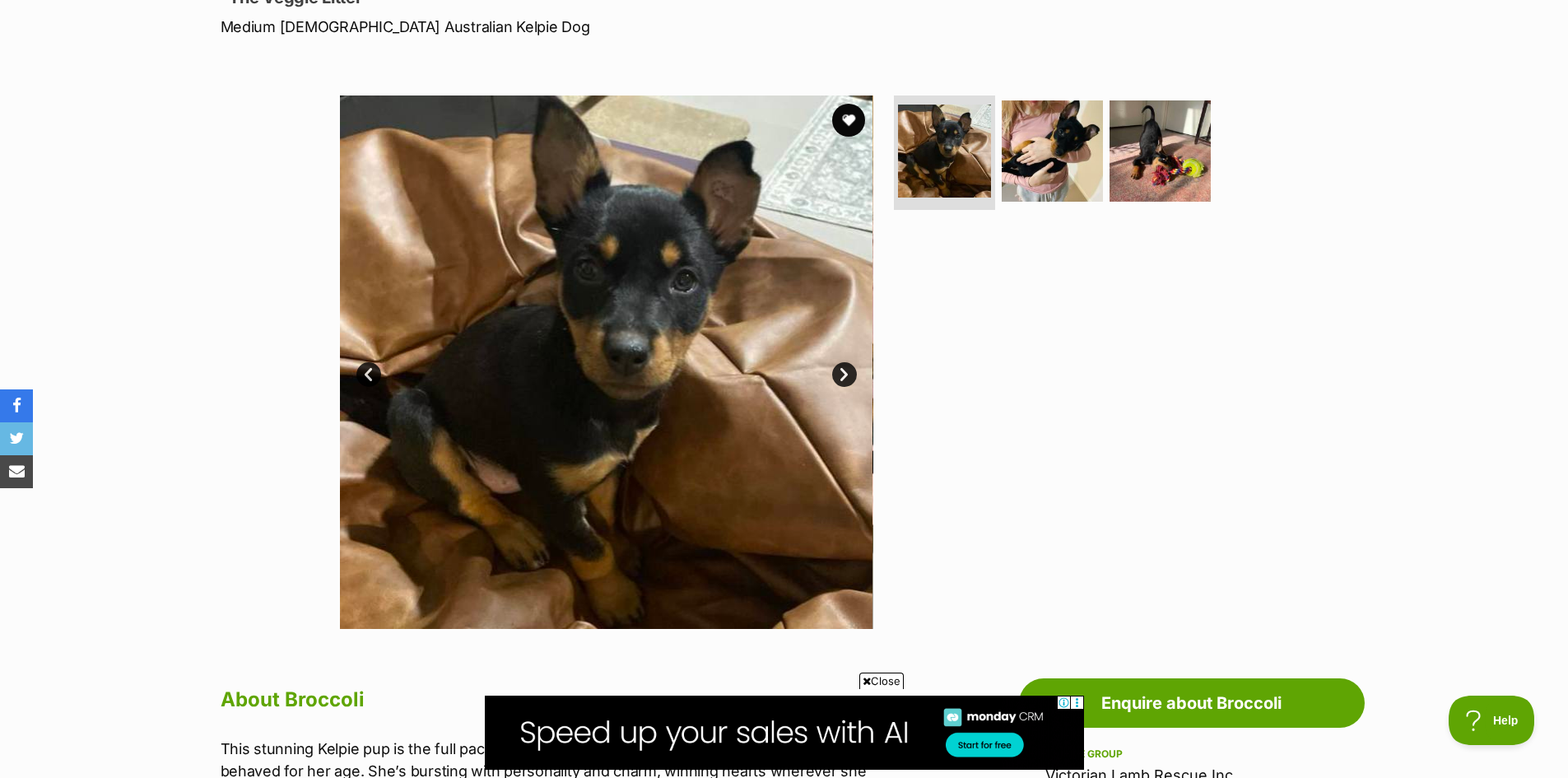
click at [838, 373] on link "Next" at bounding box center [844, 374] width 24 height 24
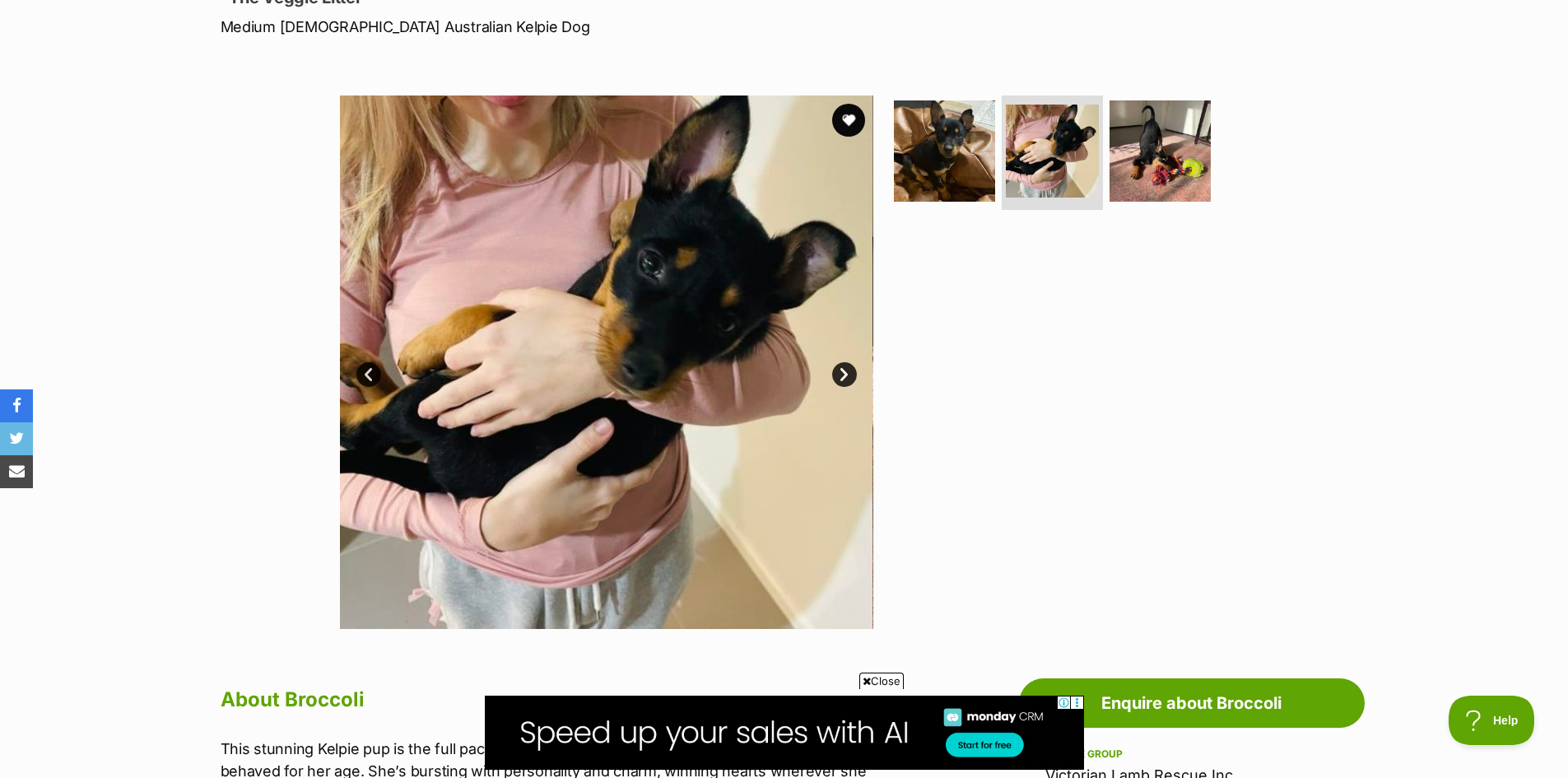
click at [838, 373] on link "Next" at bounding box center [844, 374] width 24 height 24
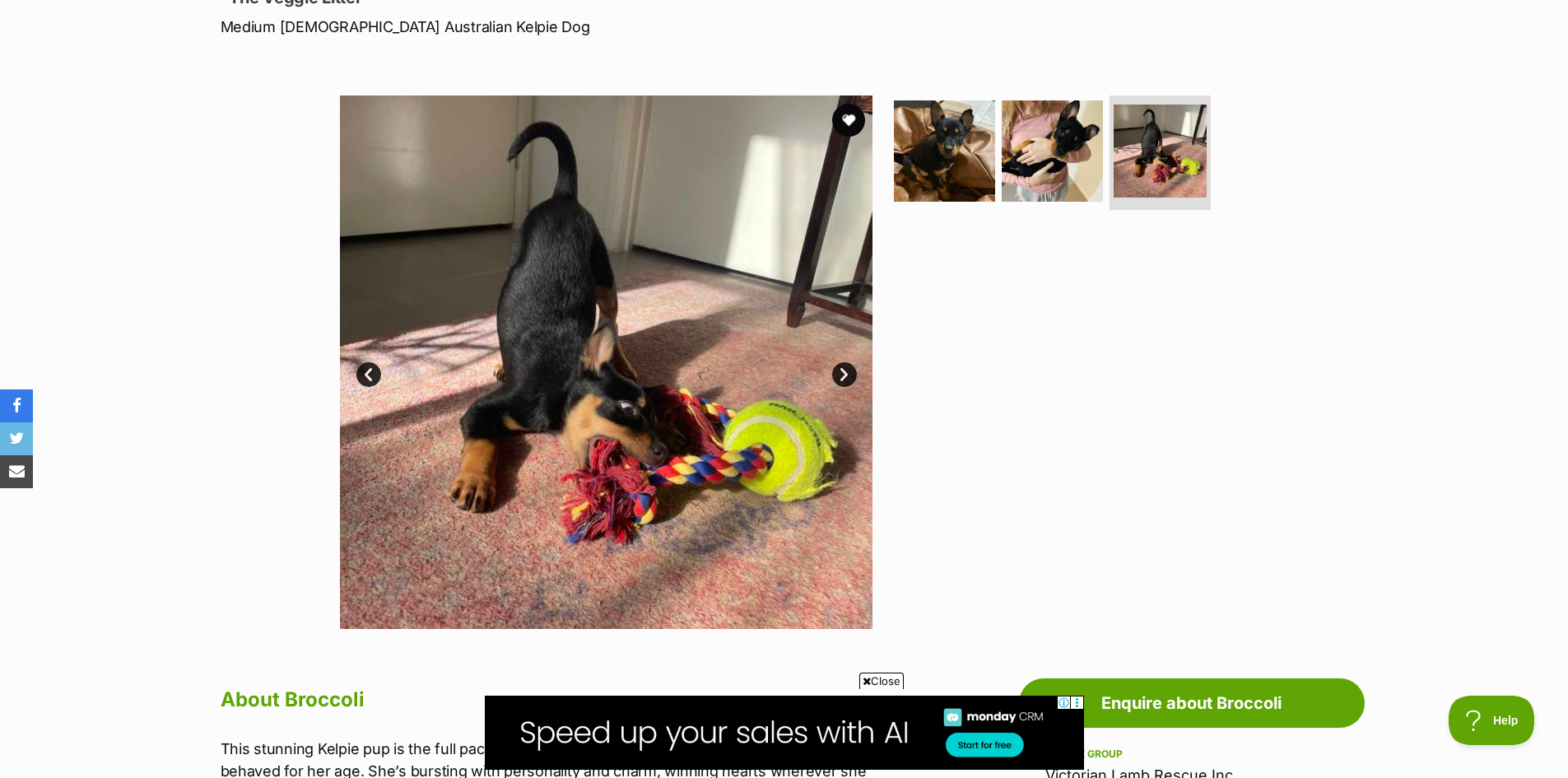
click at [838, 373] on link "Next" at bounding box center [844, 374] width 24 height 24
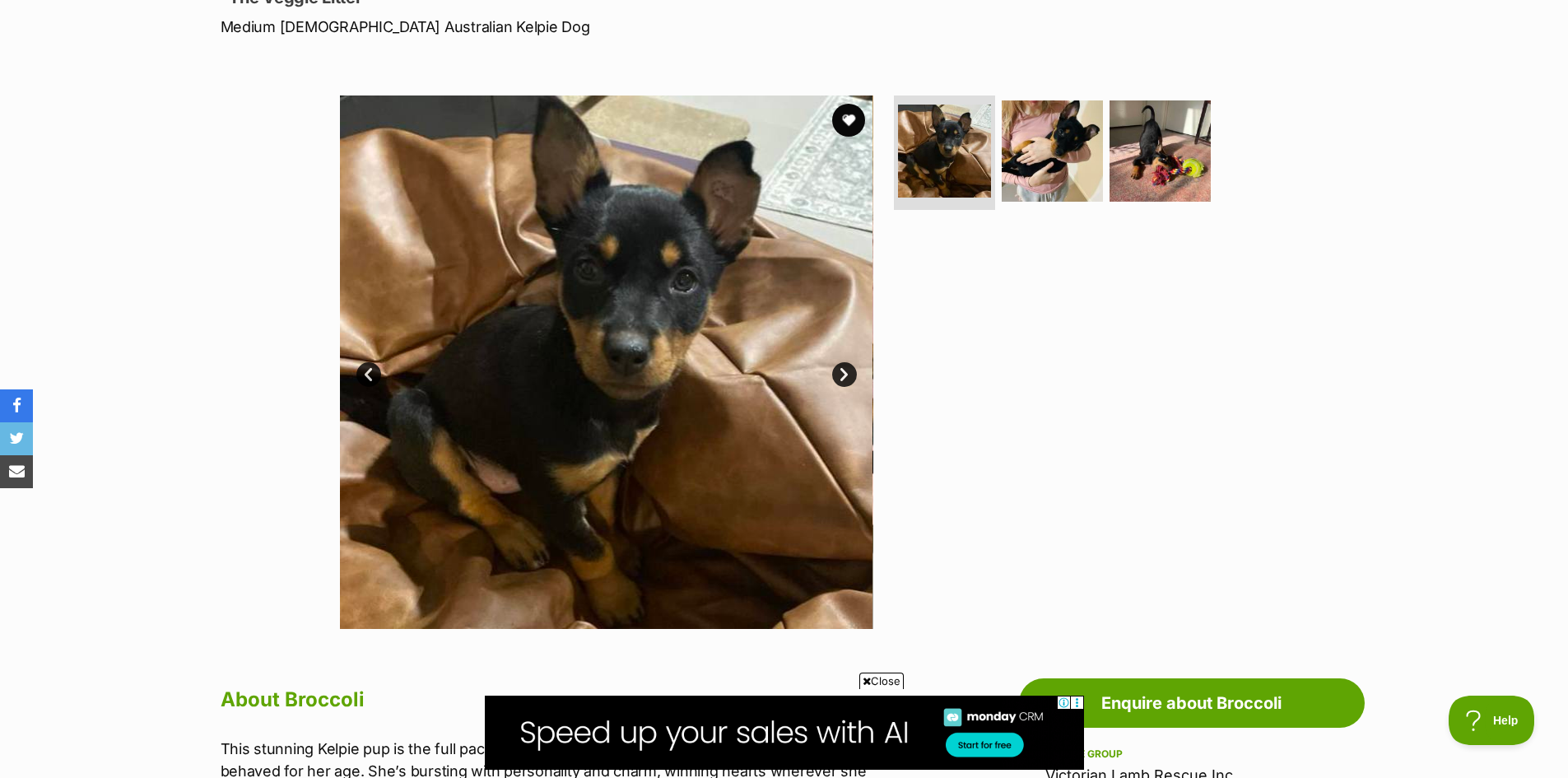
click at [838, 373] on link "Next" at bounding box center [844, 374] width 24 height 24
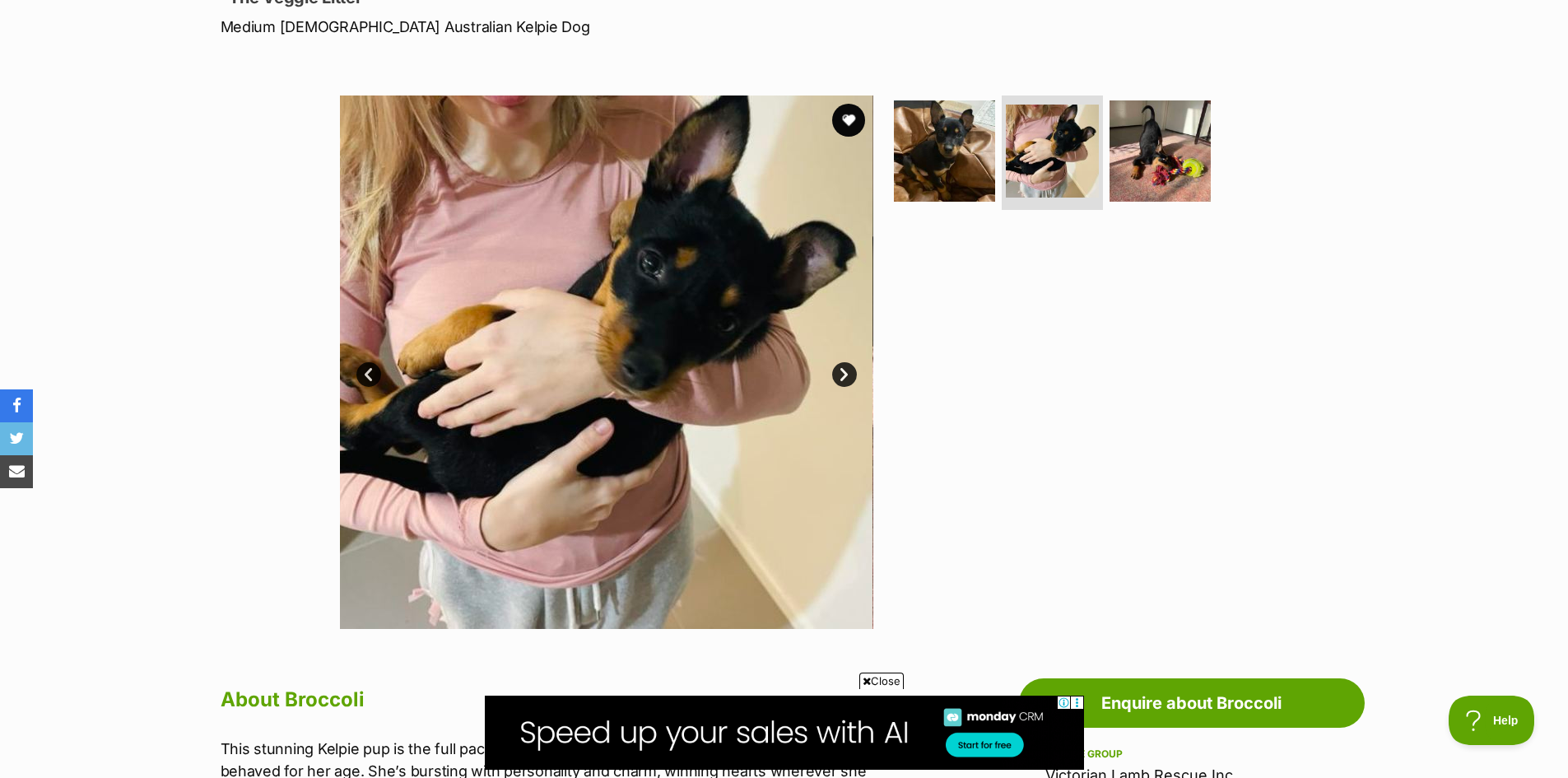
click at [838, 373] on link "Next" at bounding box center [844, 374] width 24 height 24
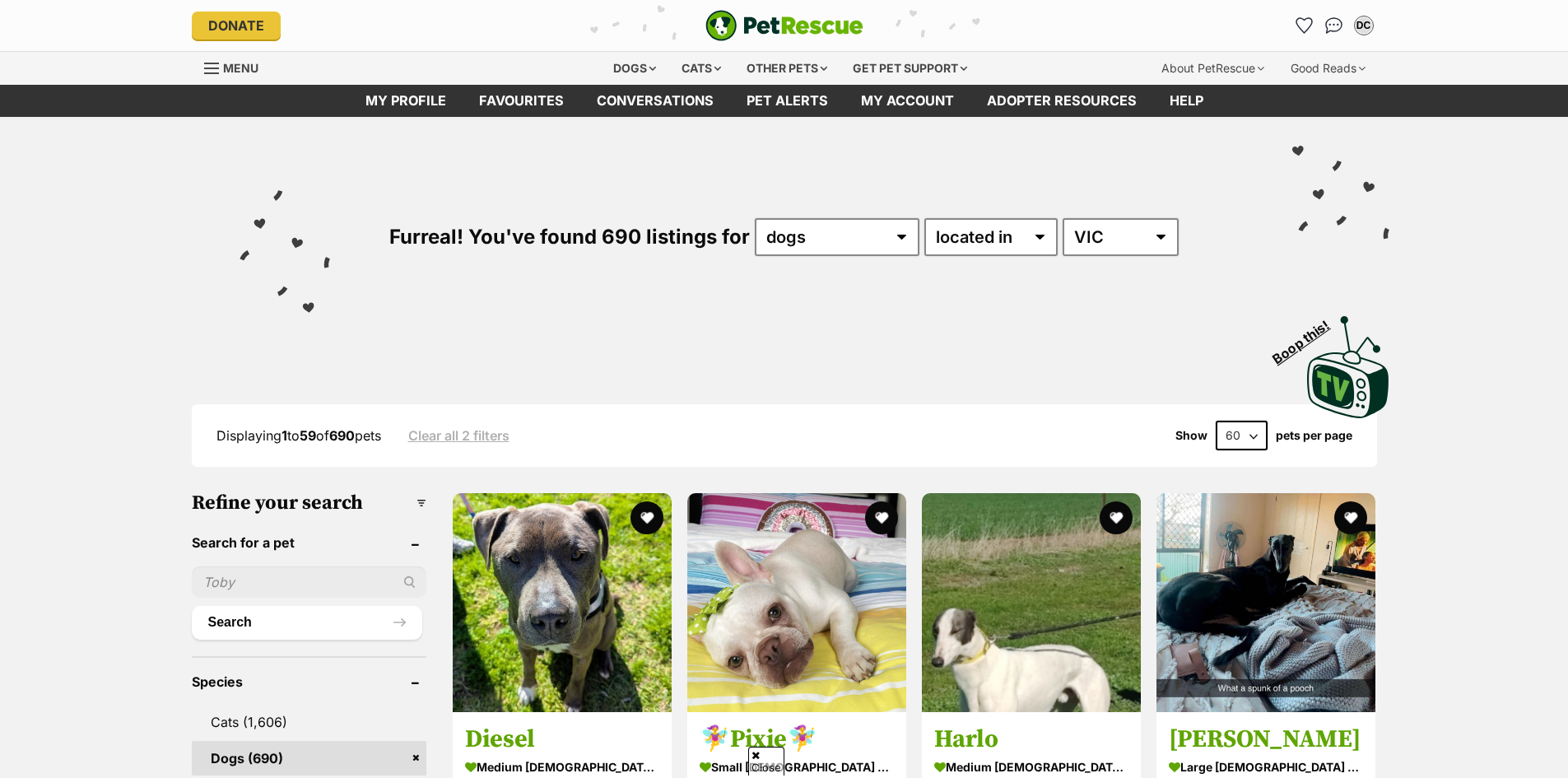
scroll to position [1249, 0]
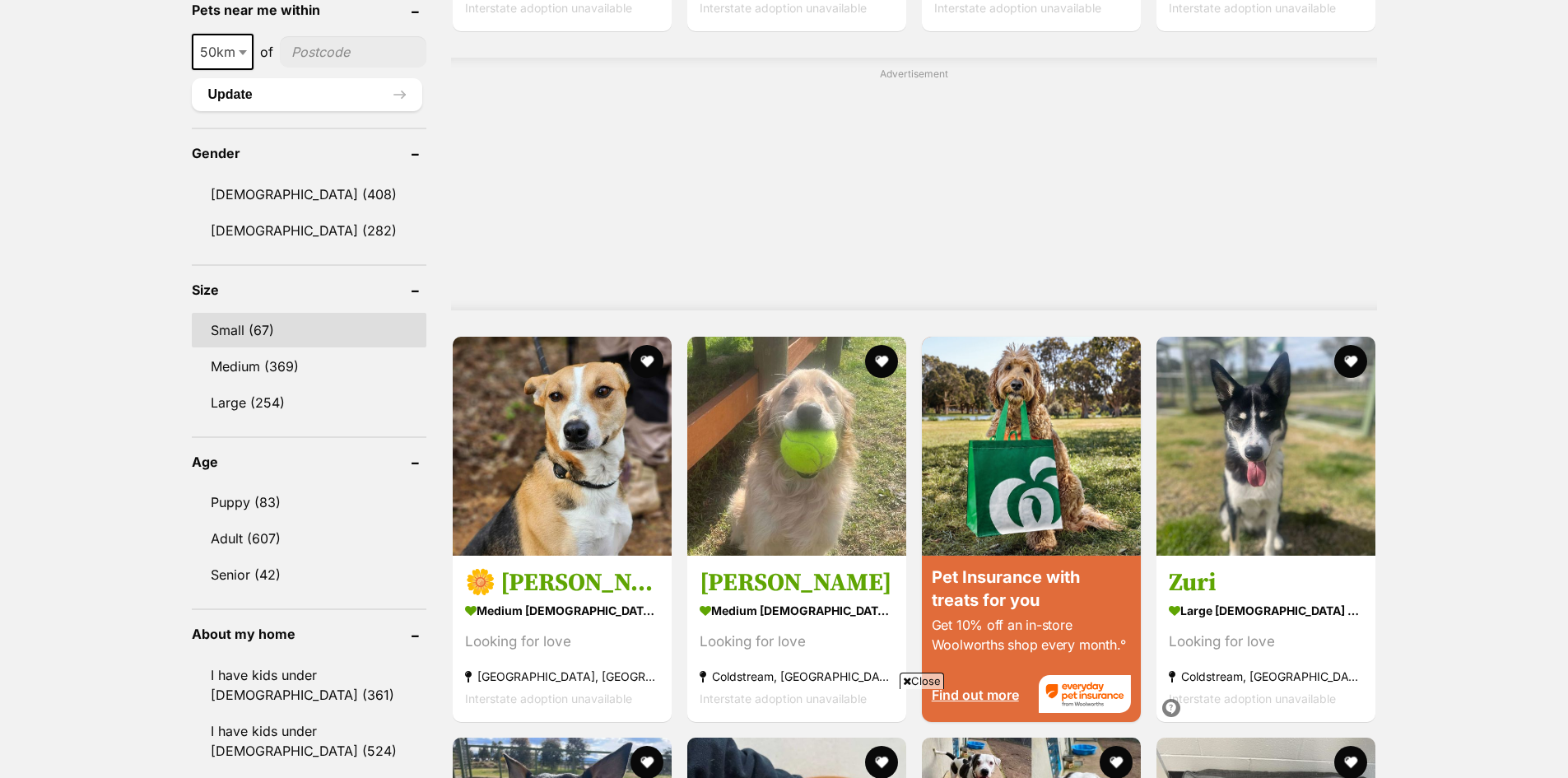
click at [241, 331] on link "Small (67)" at bounding box center [309, 330] width 235 height 35
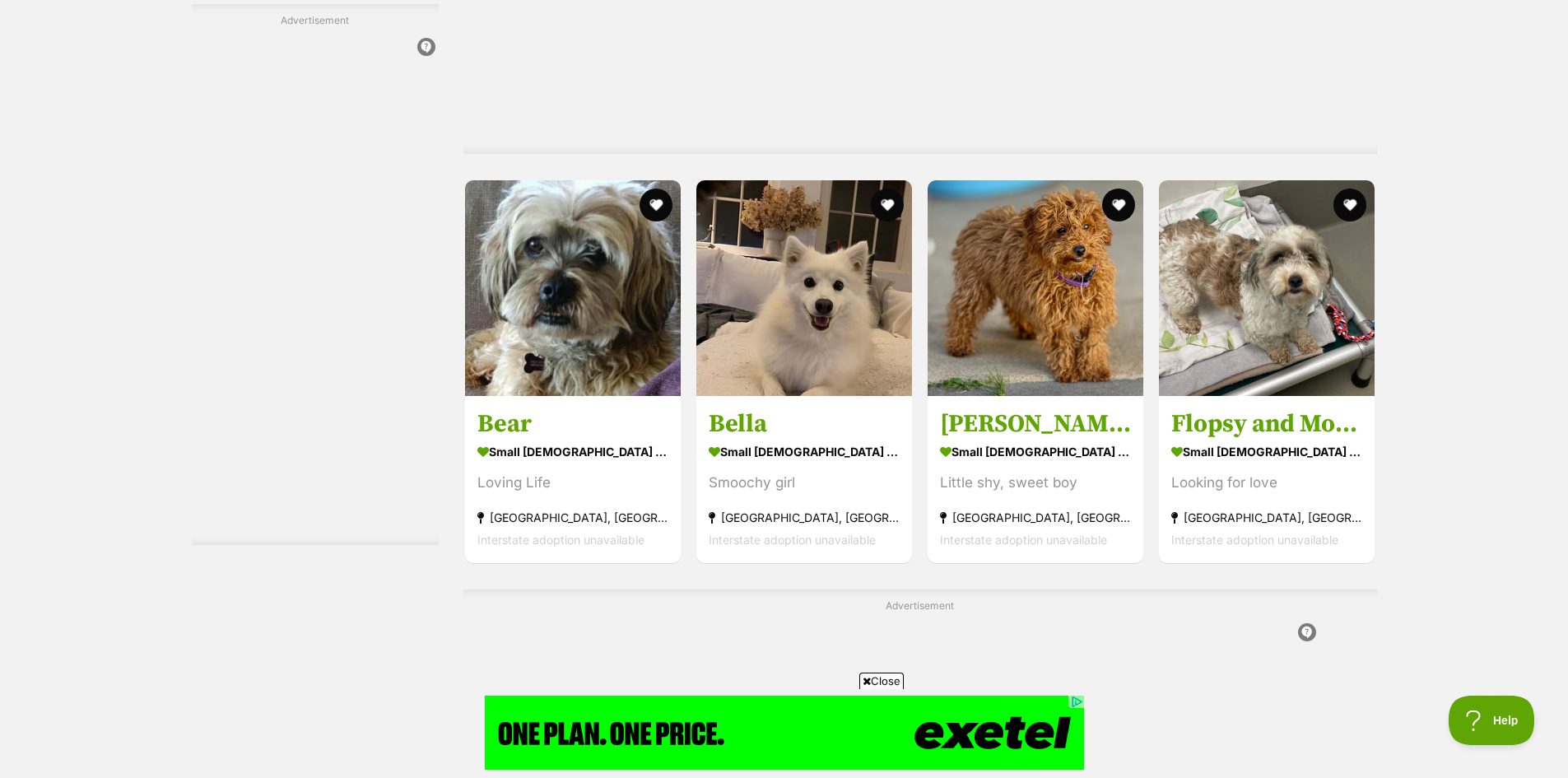
scroll to position [4201, 0]
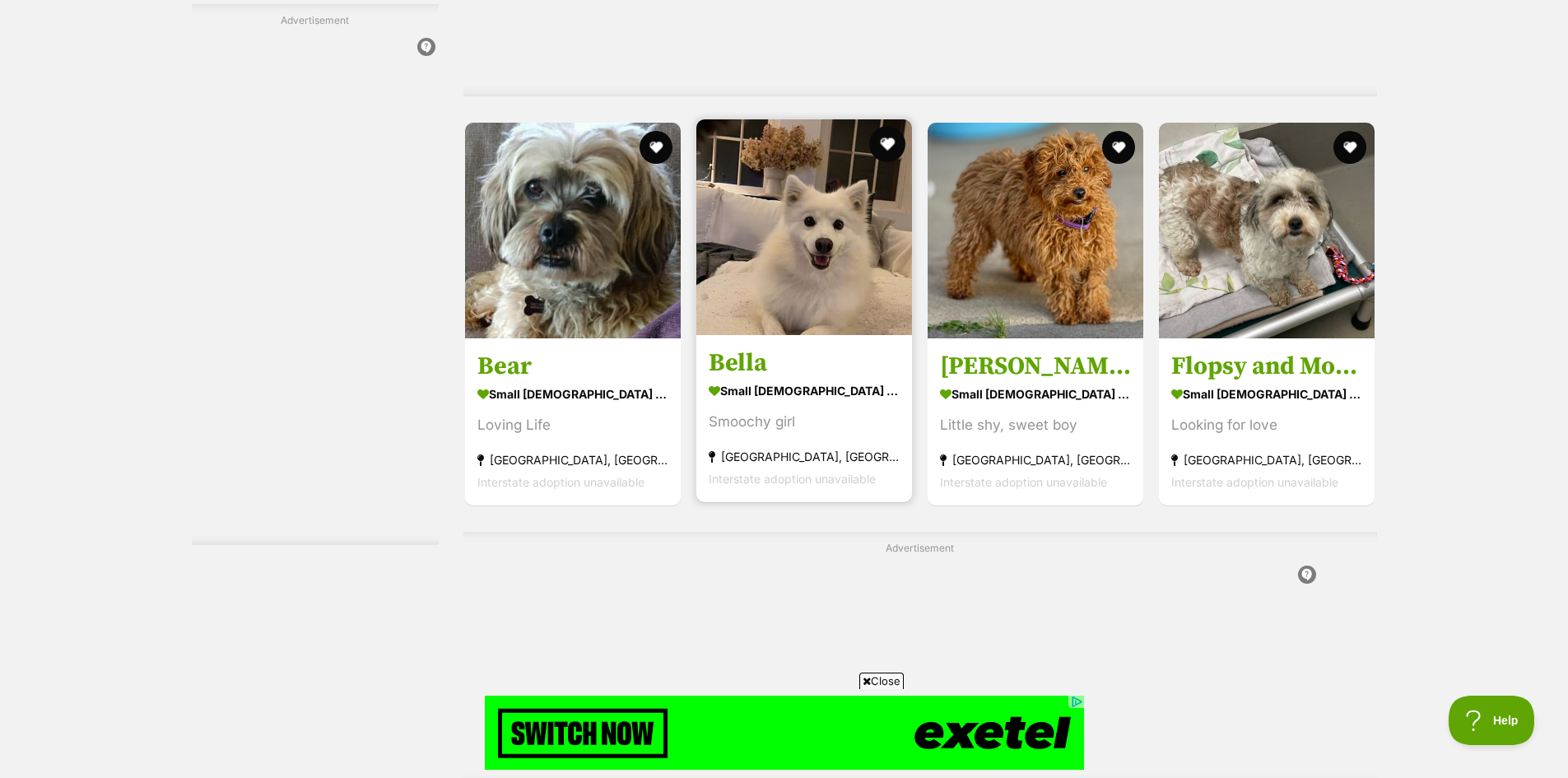
click at [887, 145] on button "favourite" at bounding box center [887, 144] width 36 height 36
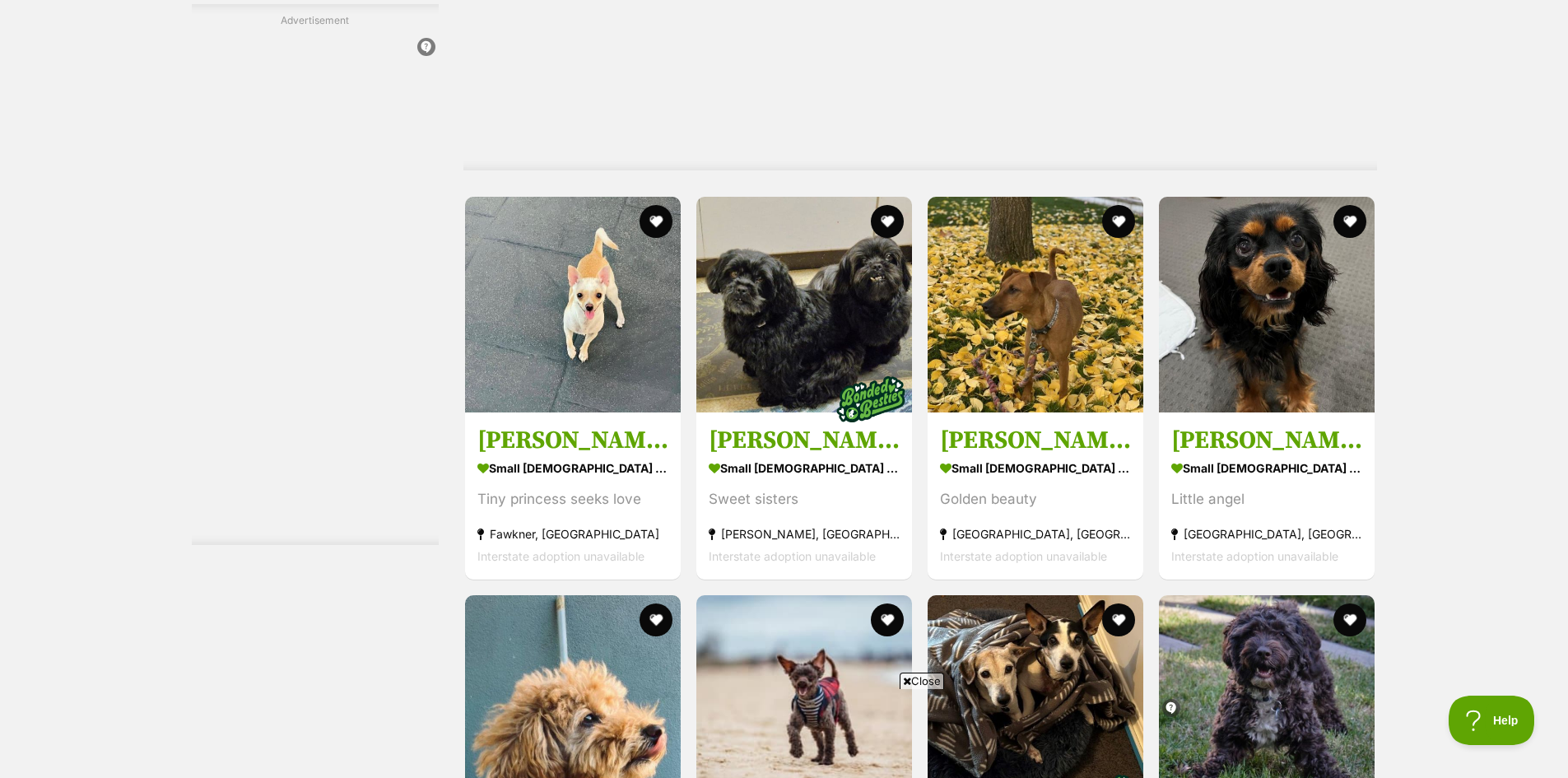
scroll to position [0, 0]
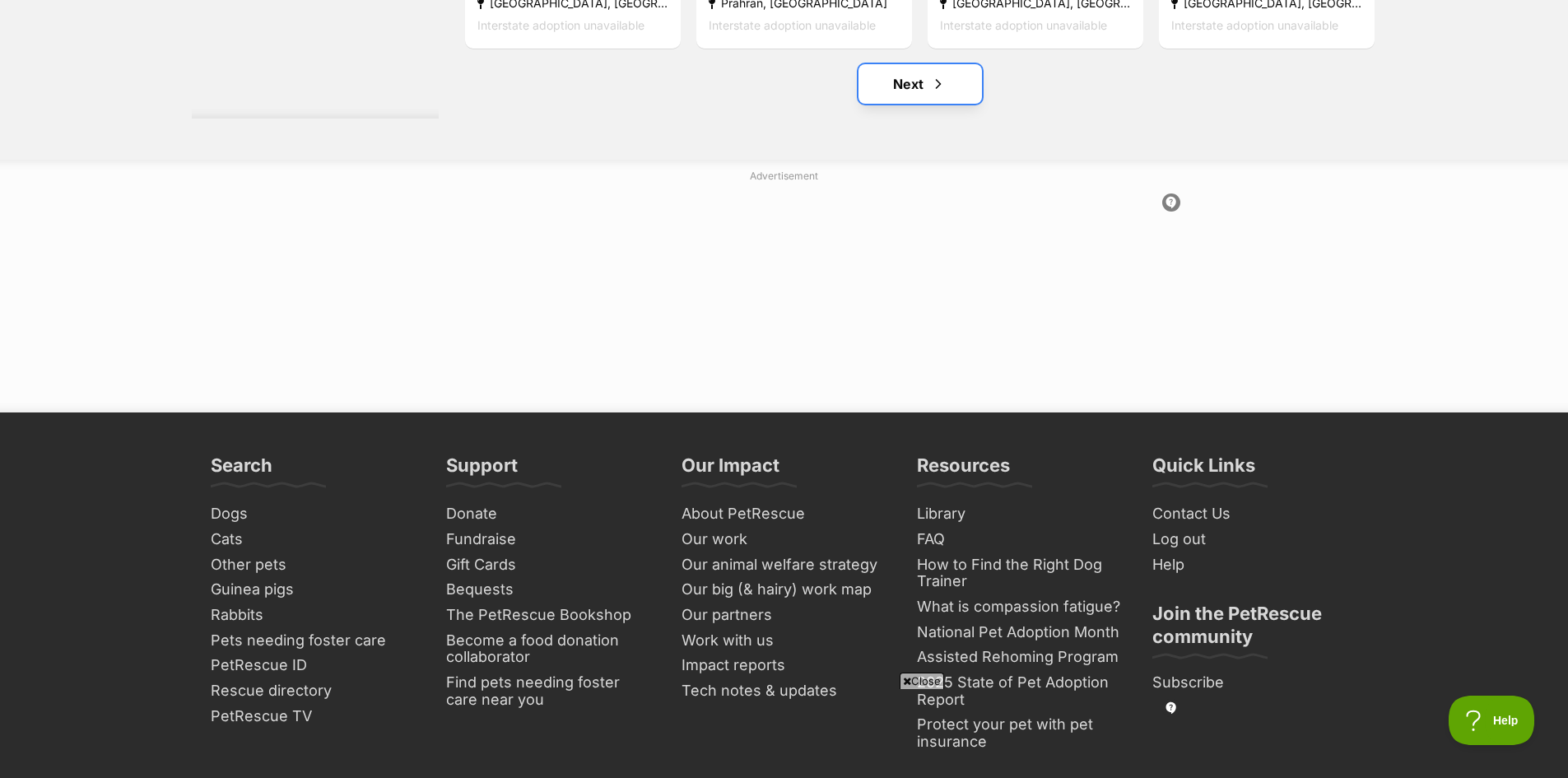
click at [906, 94] on link "Next" at bounding box center [920, 84] width 123 height 40
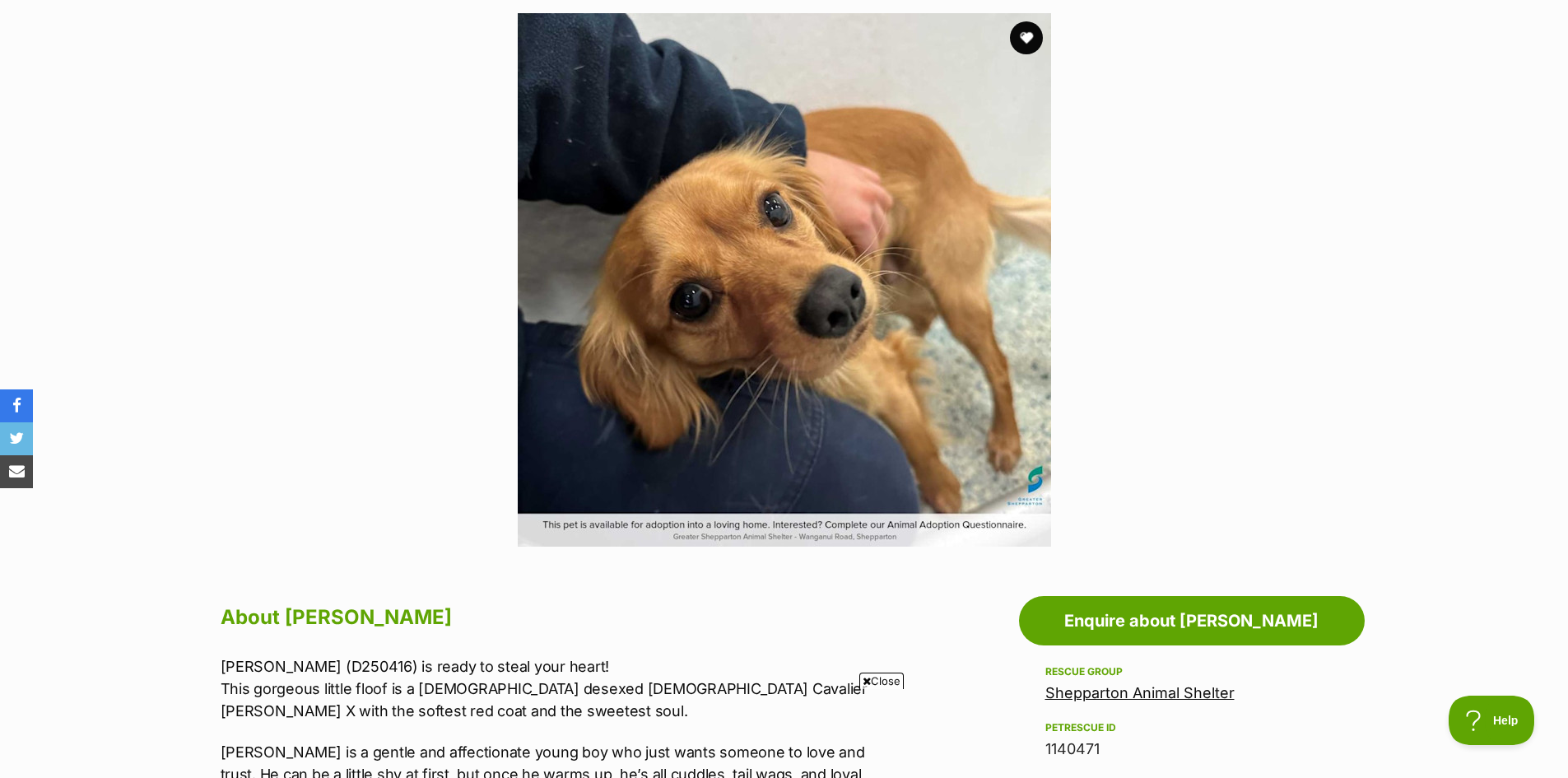
scroll to position [248, 0]
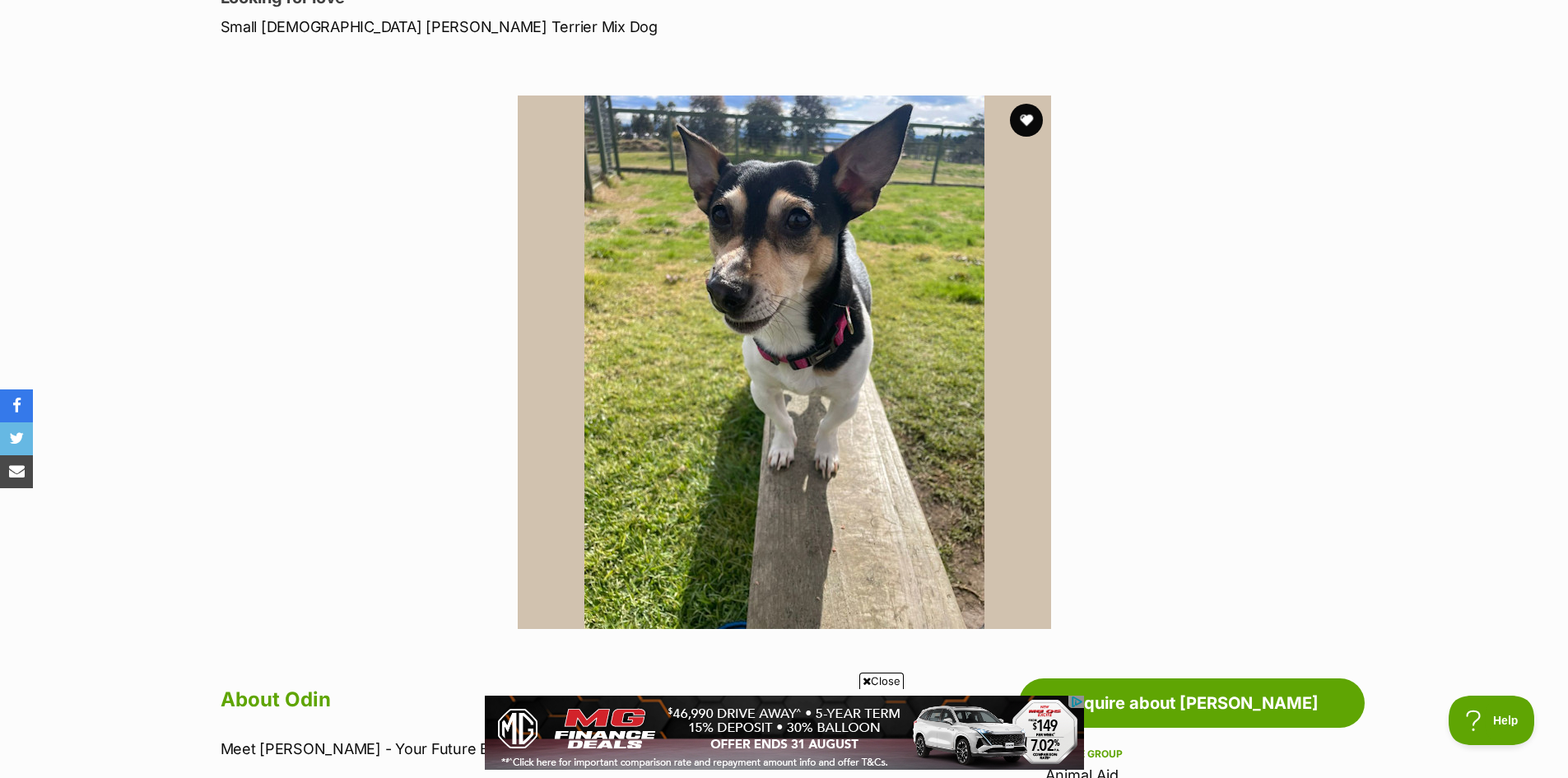
scroll to position [329, 0]
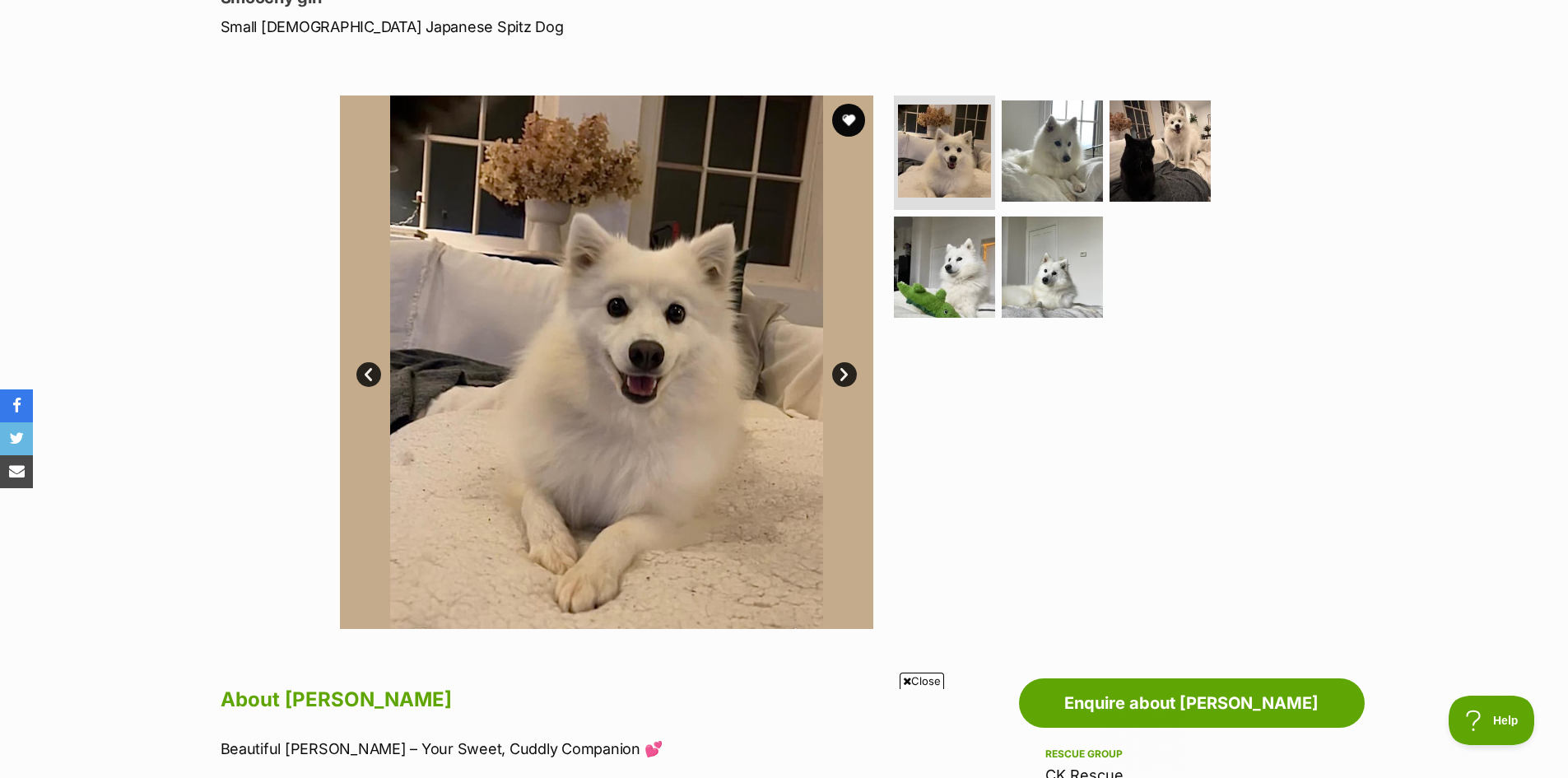
click at [848, 378] on link "Next" at bounding box center [844, 374] width 24 height 24
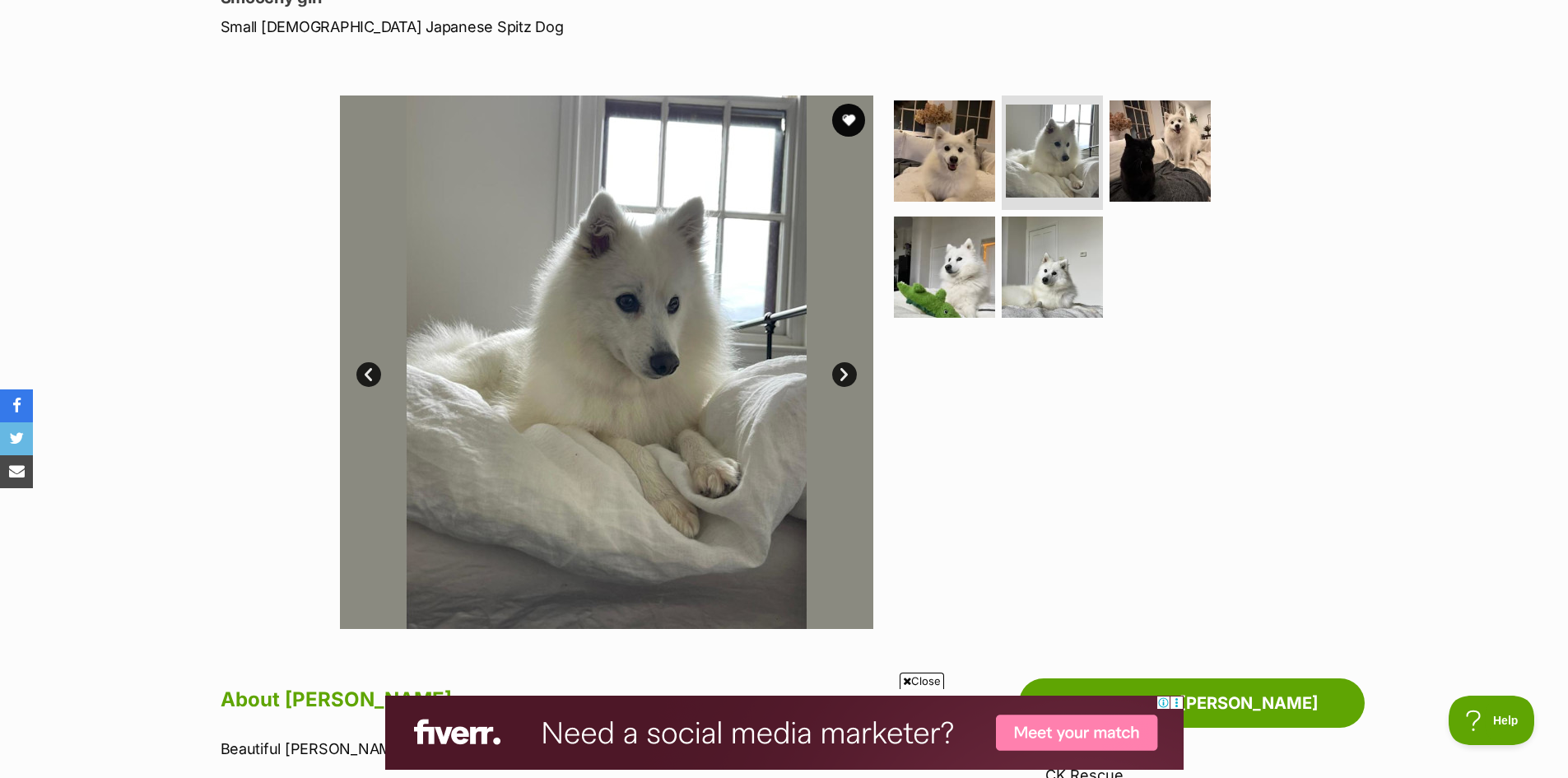
click at [848, 378] on link "Next" at bounding box center [844, 374] width 24 height 24
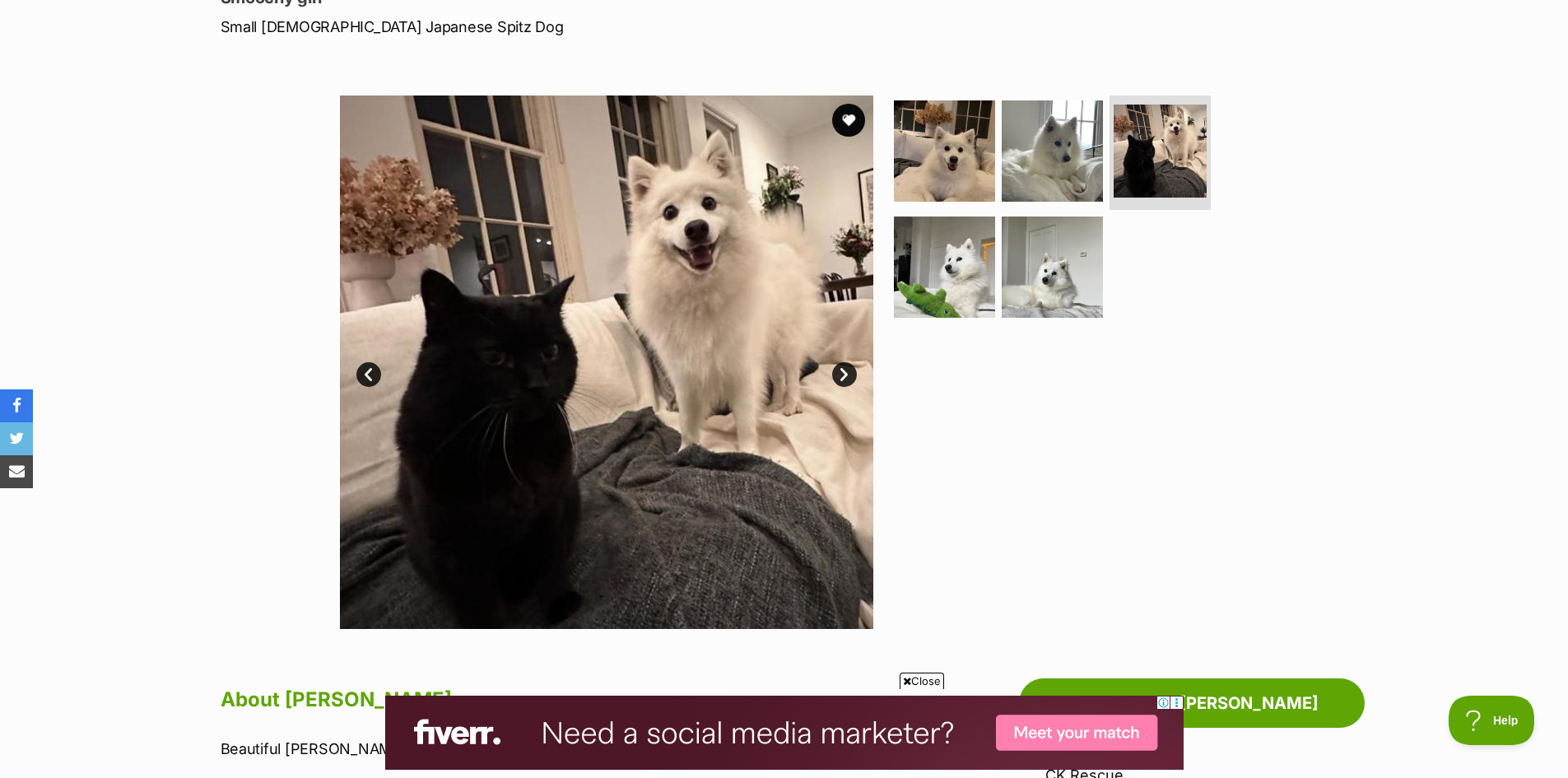
click at [848, 378] on link "Next" at bounding box center [844, 374] width 24 height 24
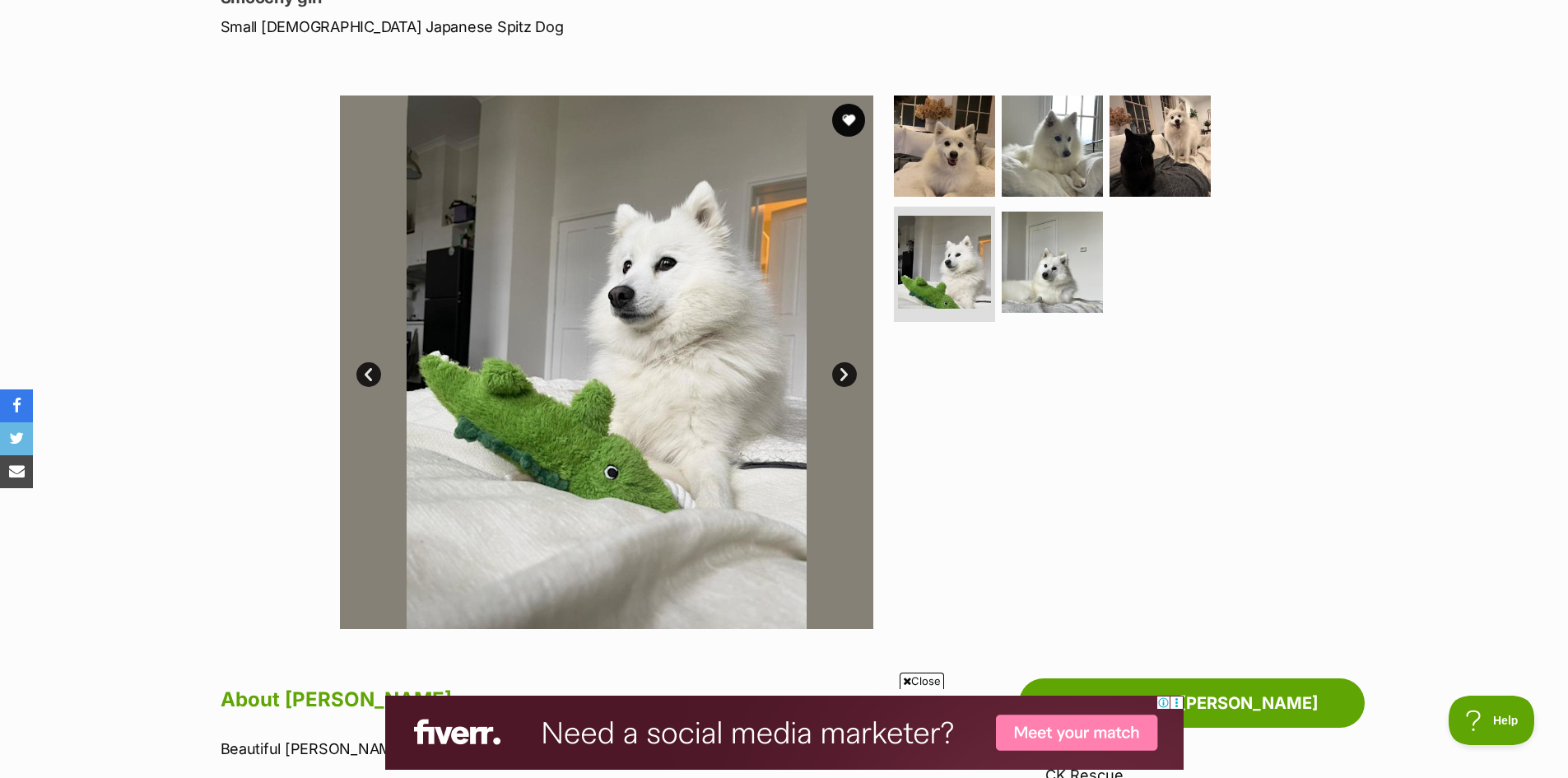
click at [848, 378] on link "Next" at bounding box center [844, 374] width 24 height 24
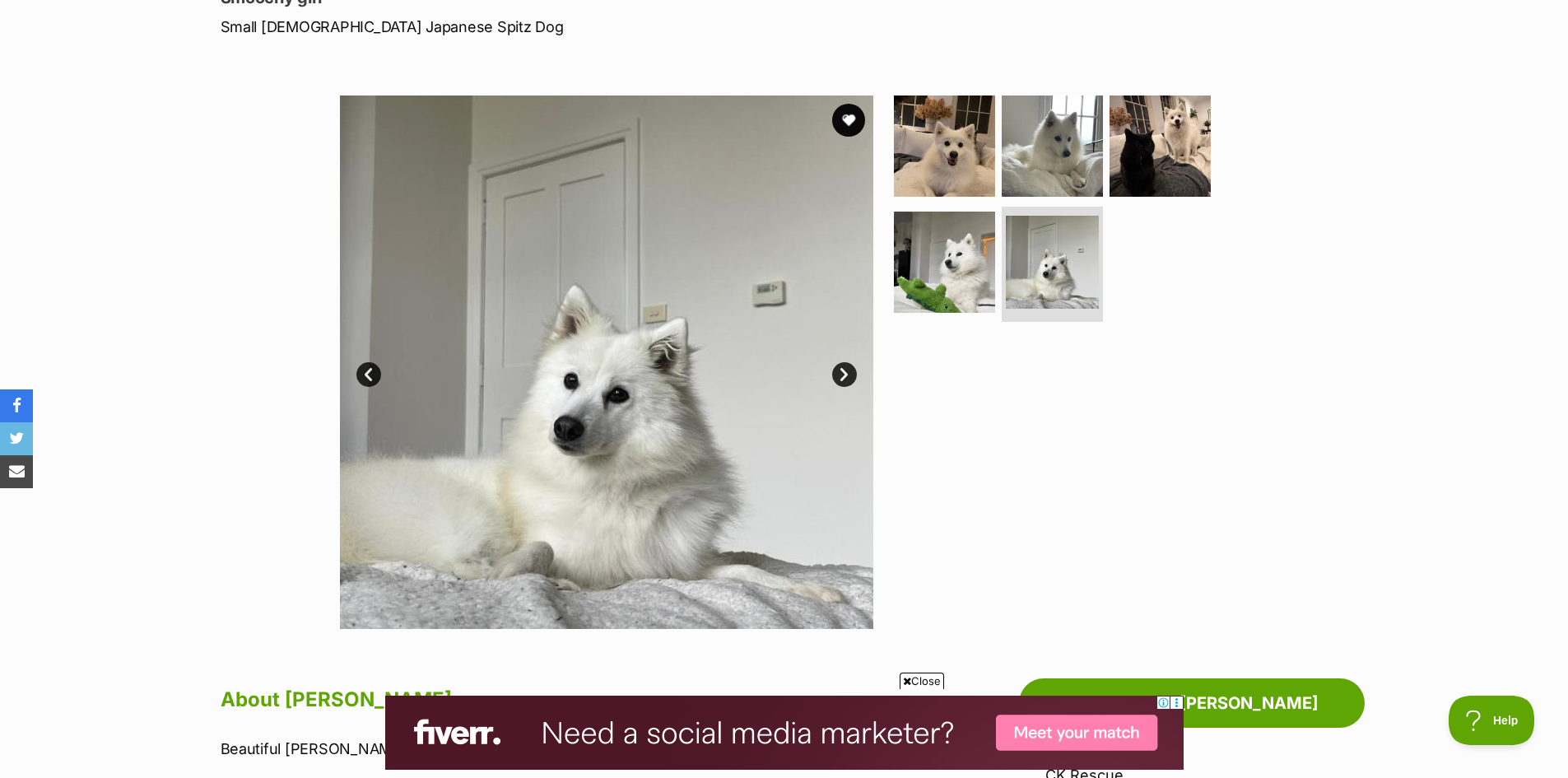
click at [848, 378] on link "Next" at bounding box center [844, 374] width 24 height 24
